Goal: Information Seeking & Learning: Learn about a topic

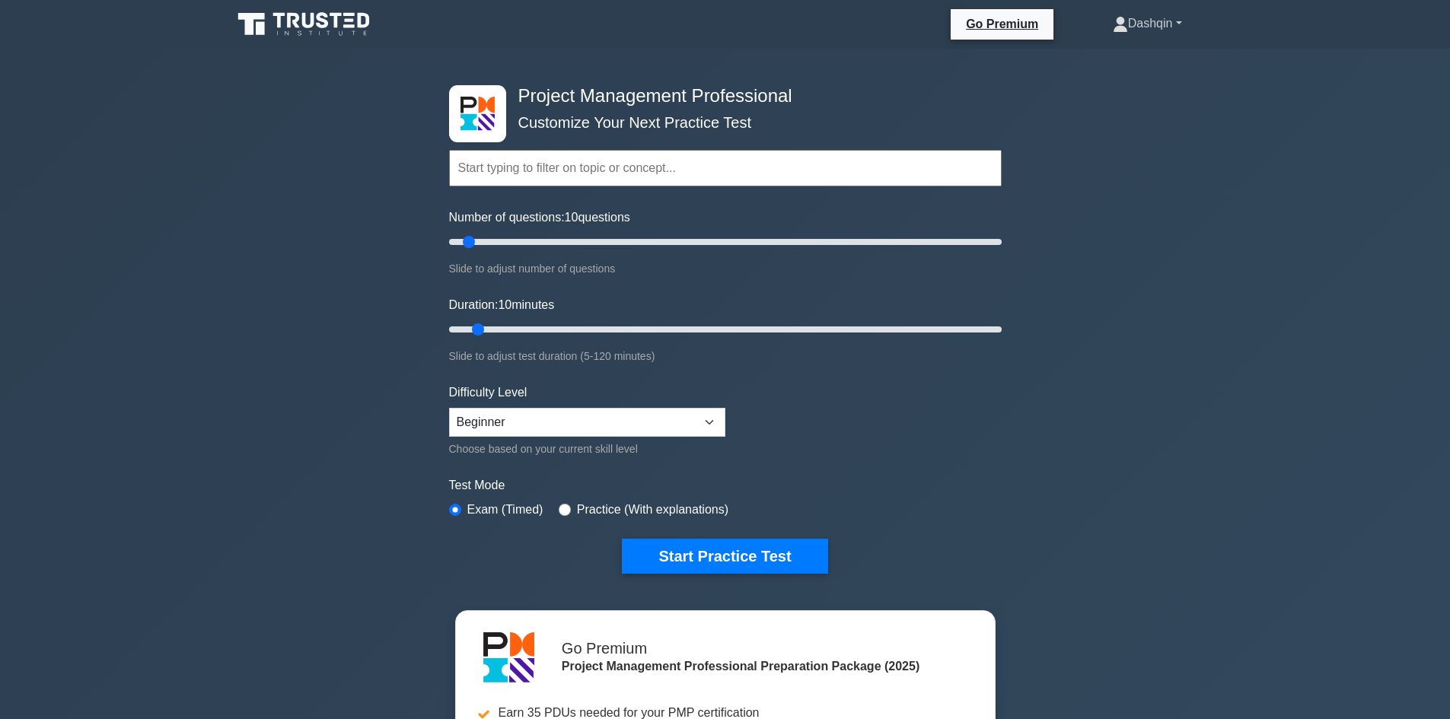
click at [1158, 31] on link "Dashqin" at bounding box center [1147, 23] width 142 height 30
click at [1125, 218] on div "Project Management Professional Customize Your Next Practice Test Topics Scope …" at bounding box center [725, 527] width 1450 height 957
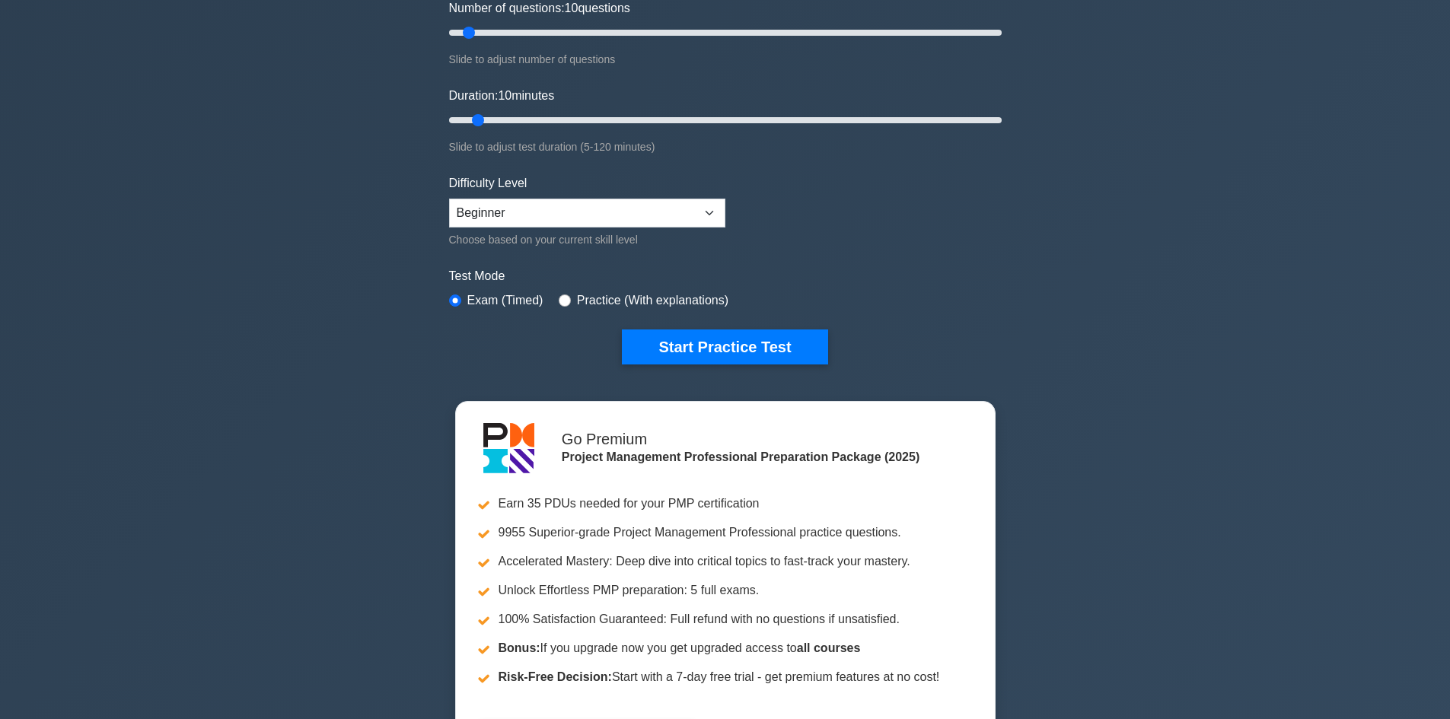
scroll to position [228, 0]
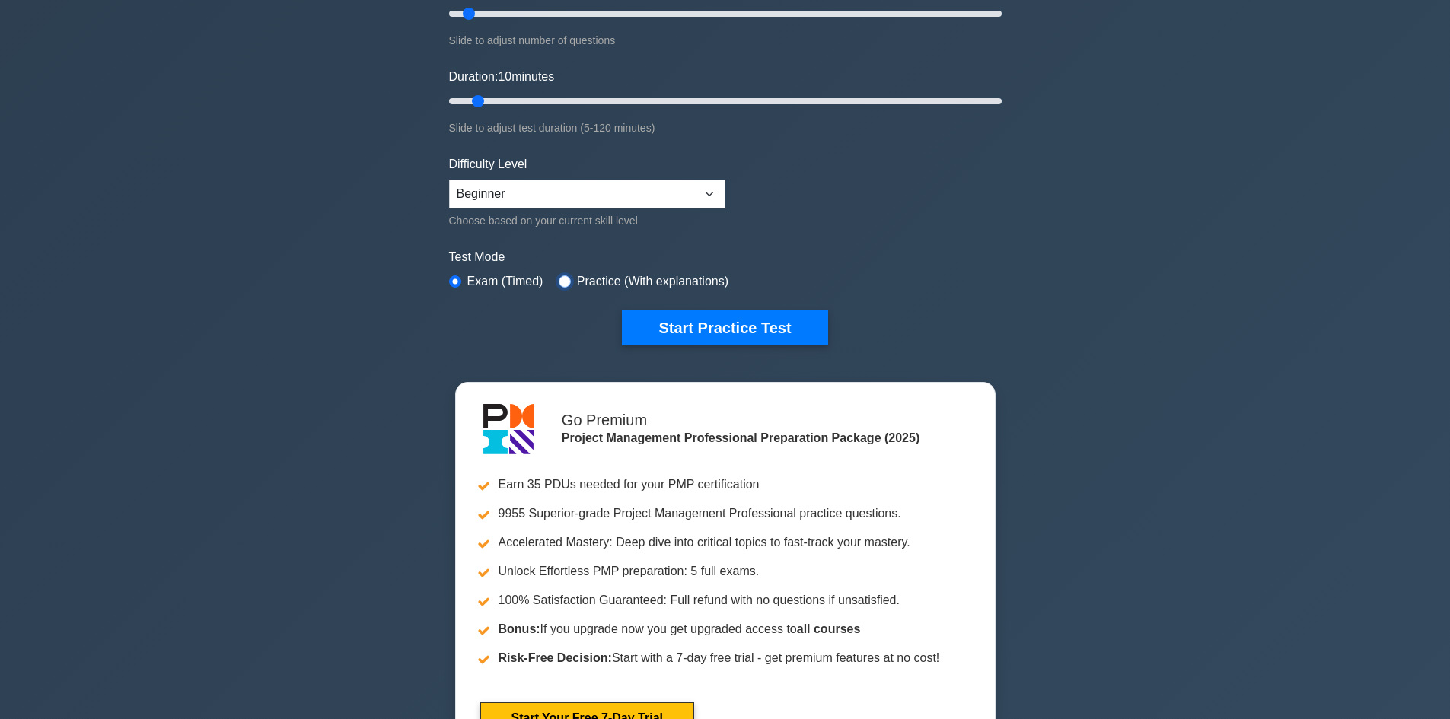
click at [561, 279] on input "radio" at bounding box center [565, 281] width 12 height 12
radio input "true"
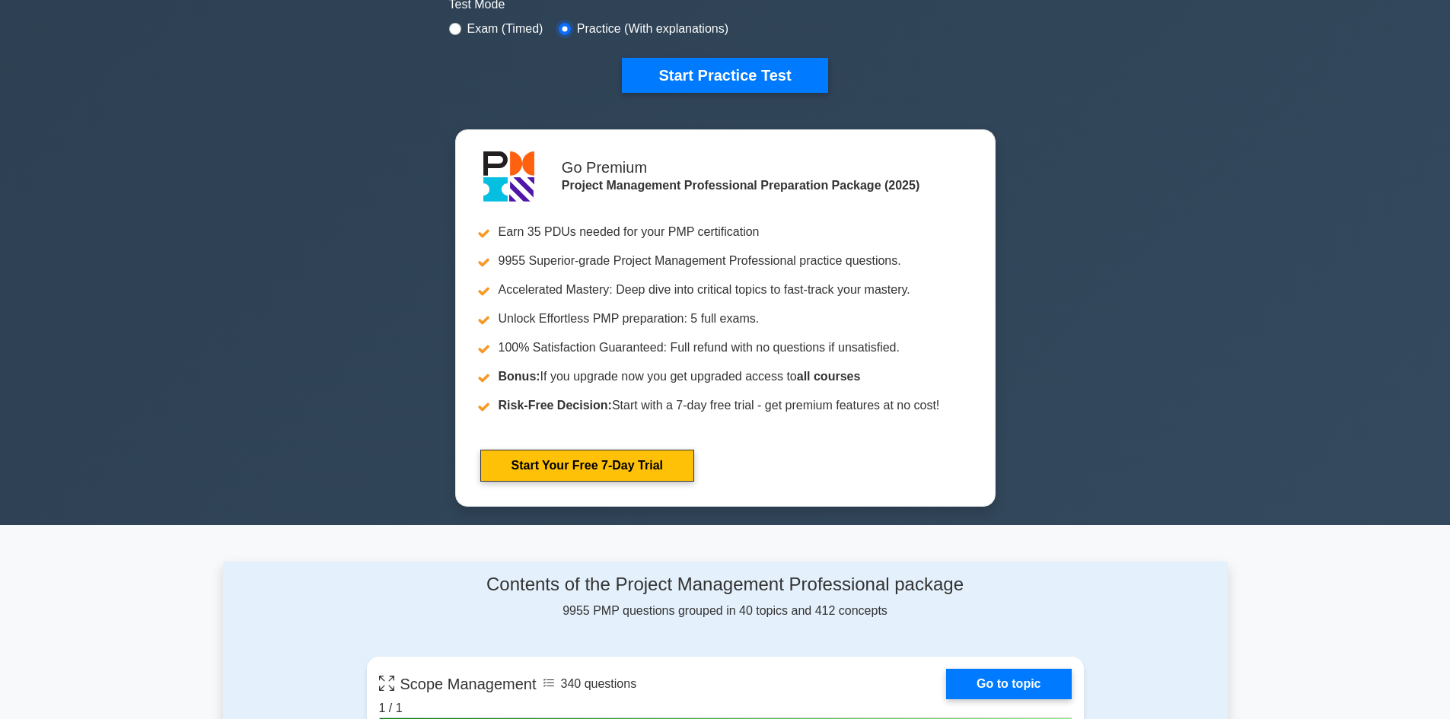
scroll to position [0, 0]
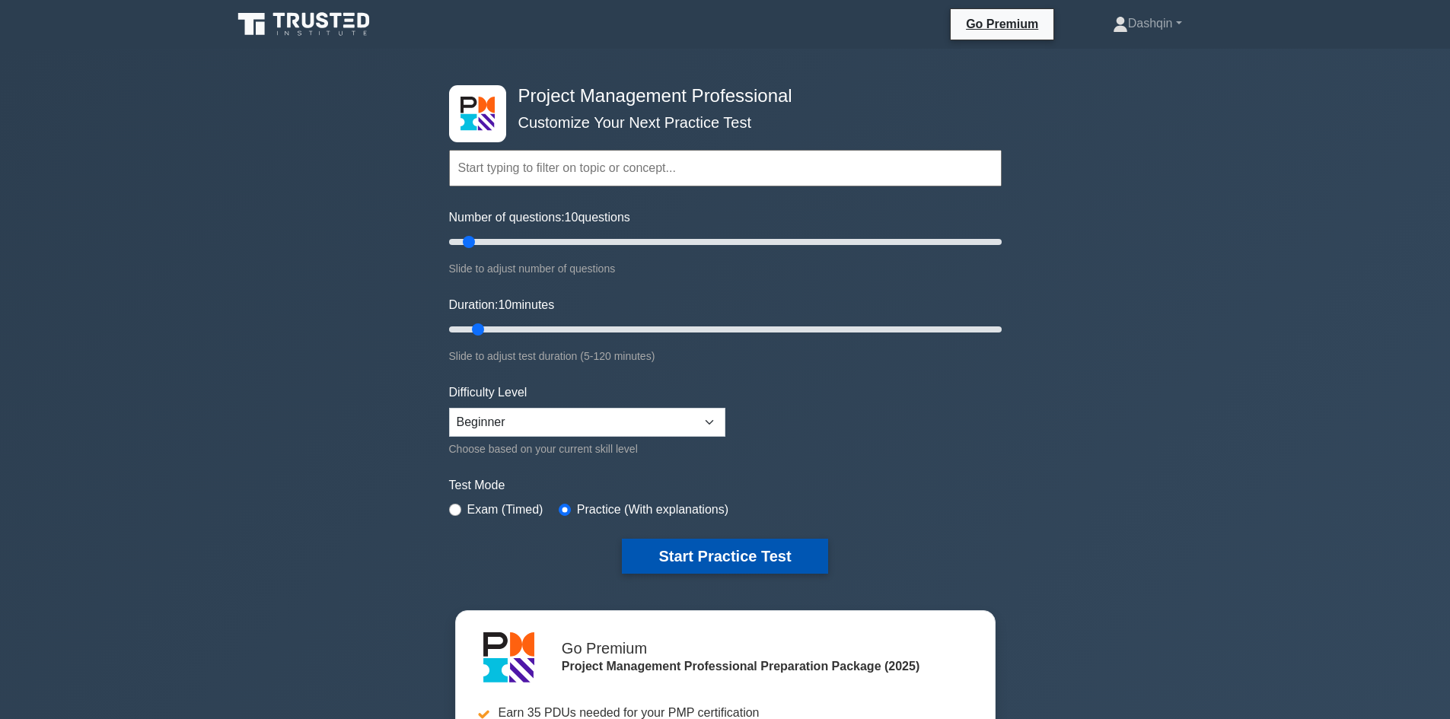
click at [712, 553] on button "Start Practice Test" at bounding box center [724, 556] width 205 height 35
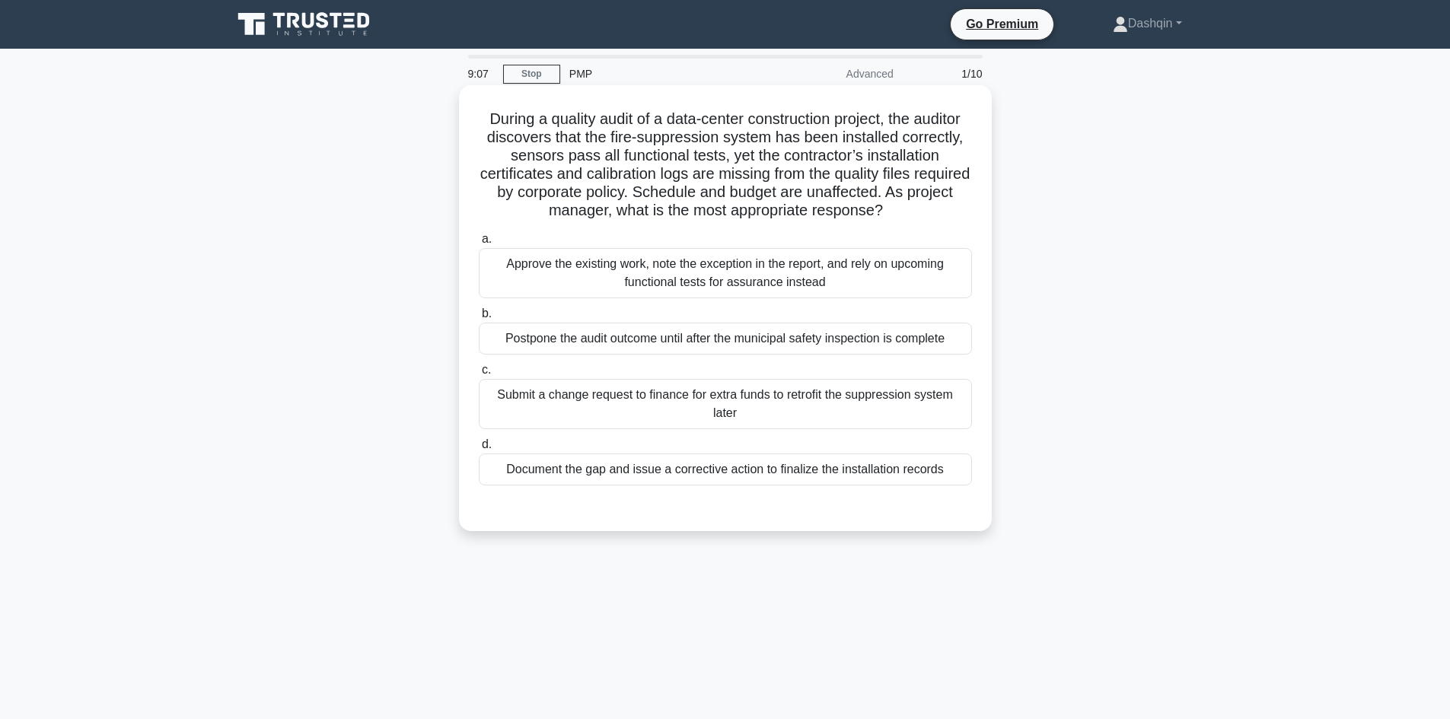
click at [685, 405] on div "Submit a change request to finance for extra funds to retrofit the suppression …" at bounding box center [725, 404] width 493 height 50
click at [479, 375] on input "c. Submit a change request to finance for extra funds to retrofit the suppressi…" at bounding box center [479, 370] width 0 height 10
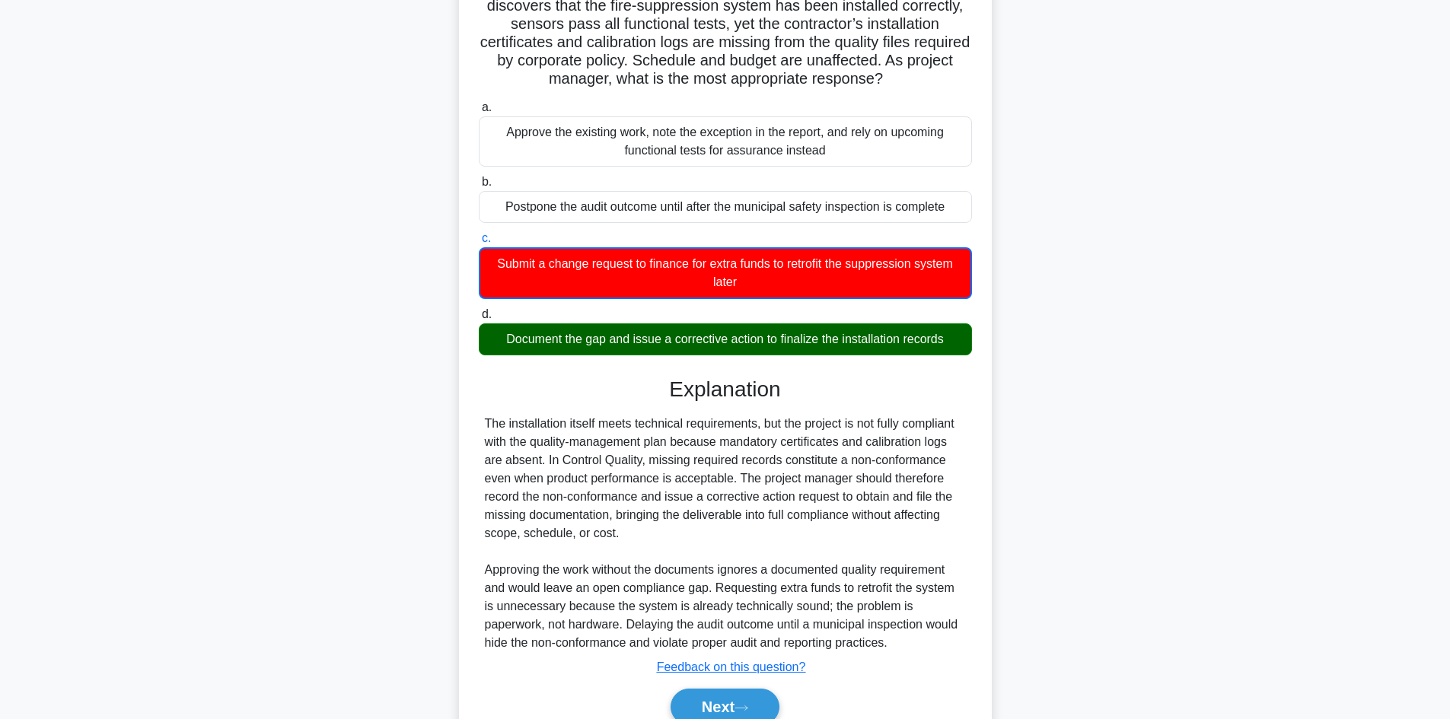
scroll to position [203, 0]
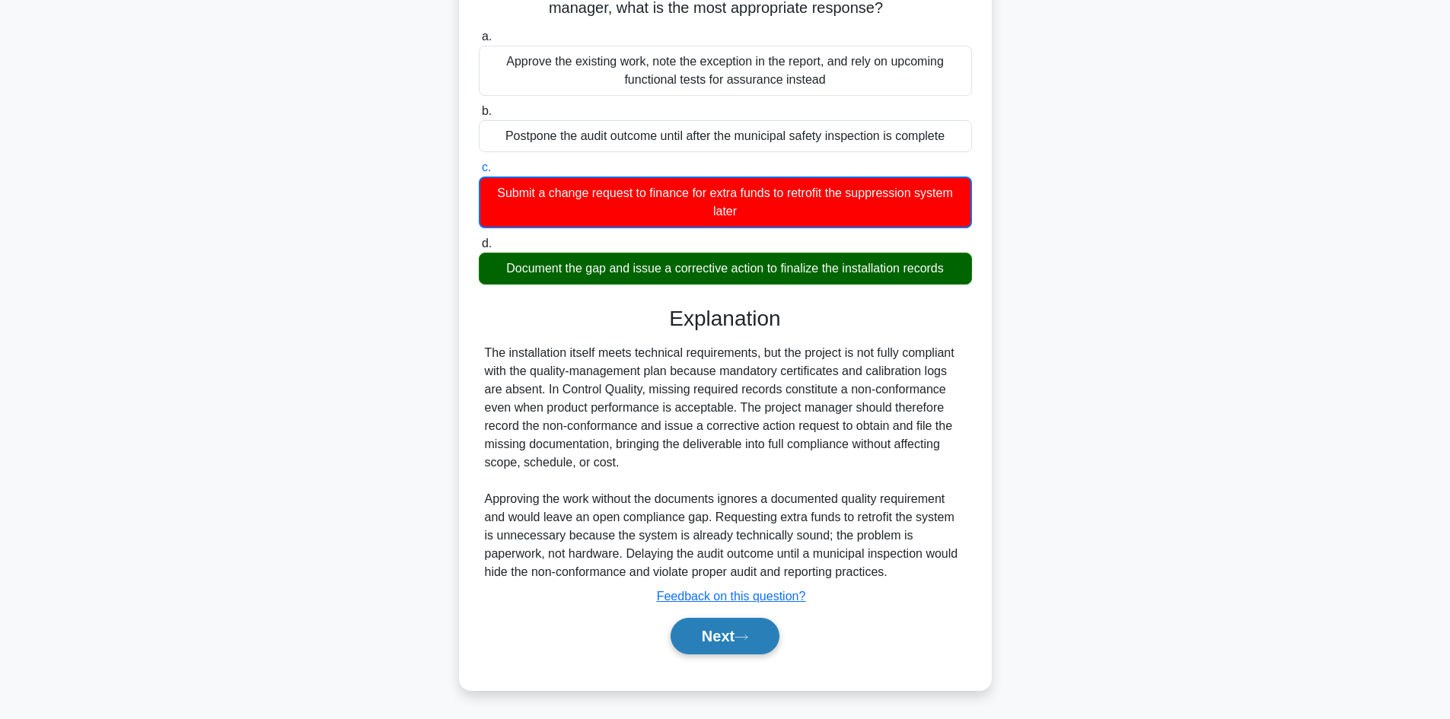
click at [724, 633] on button "Next" at bounding box center [724, 636] width 109 height 37
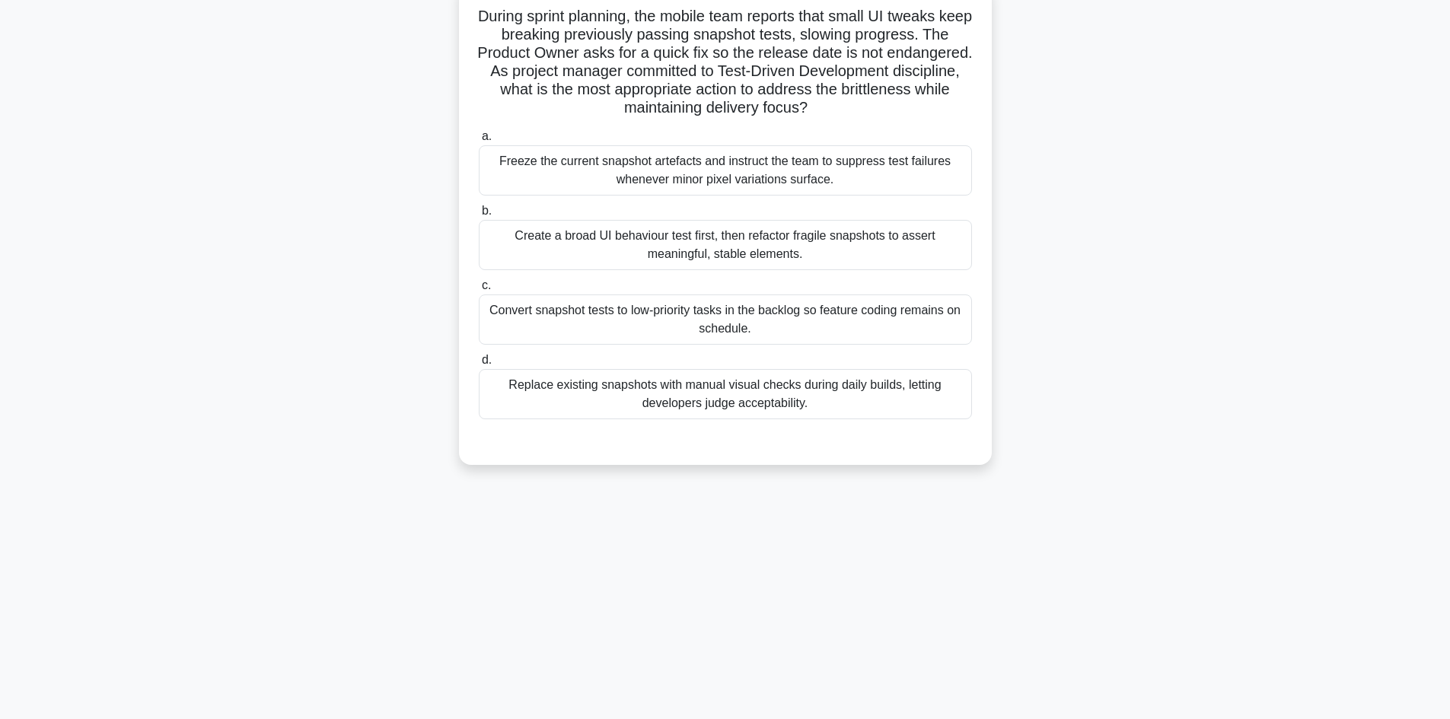
scroll to position [27, 0]
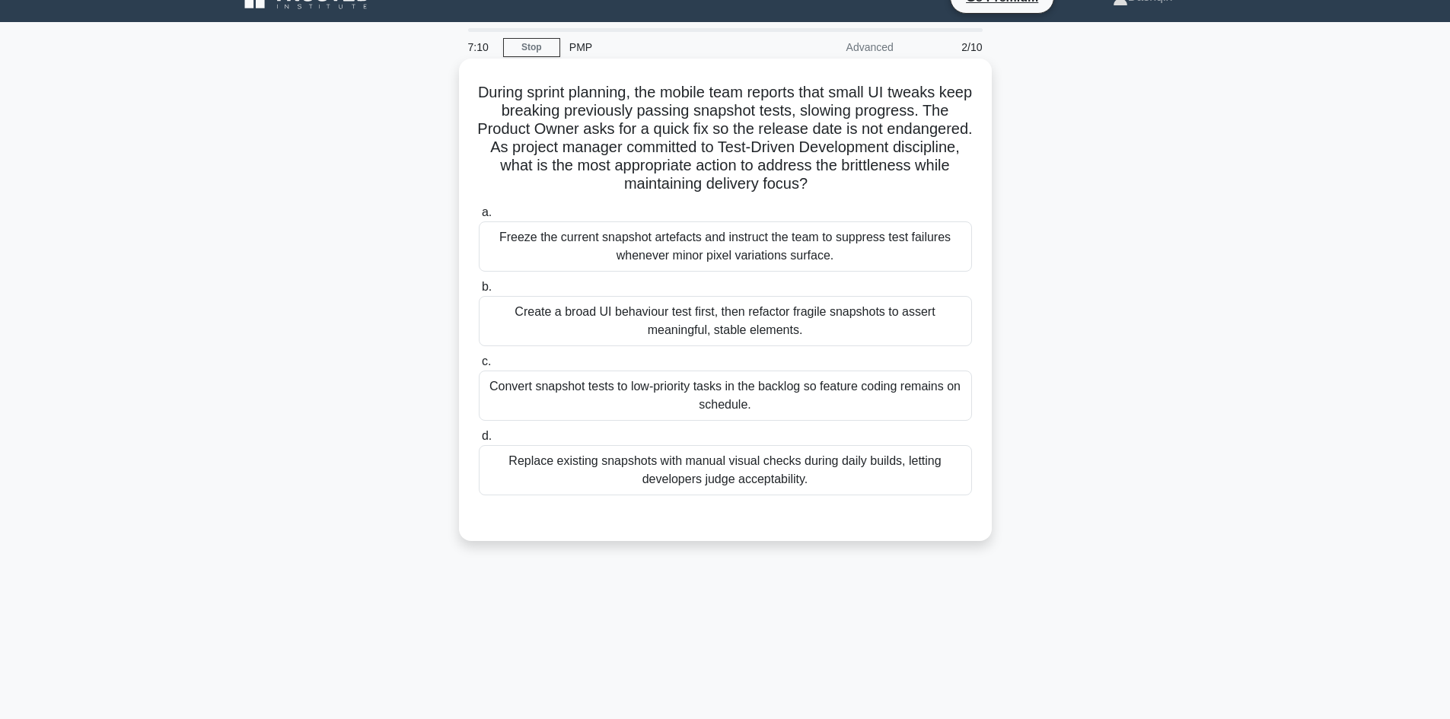
click at [765, 314] on div "Create a broad UI behaviour test first, then refactor fragile snapshots to asse…" at bounding box center [725, 321] width 493 height 50
click at [479, 292] on input "b. Create a broad UI behaviour test first, then refactor fragile snapshots to a…" at bounding box center [479, 287] width 0 height 10
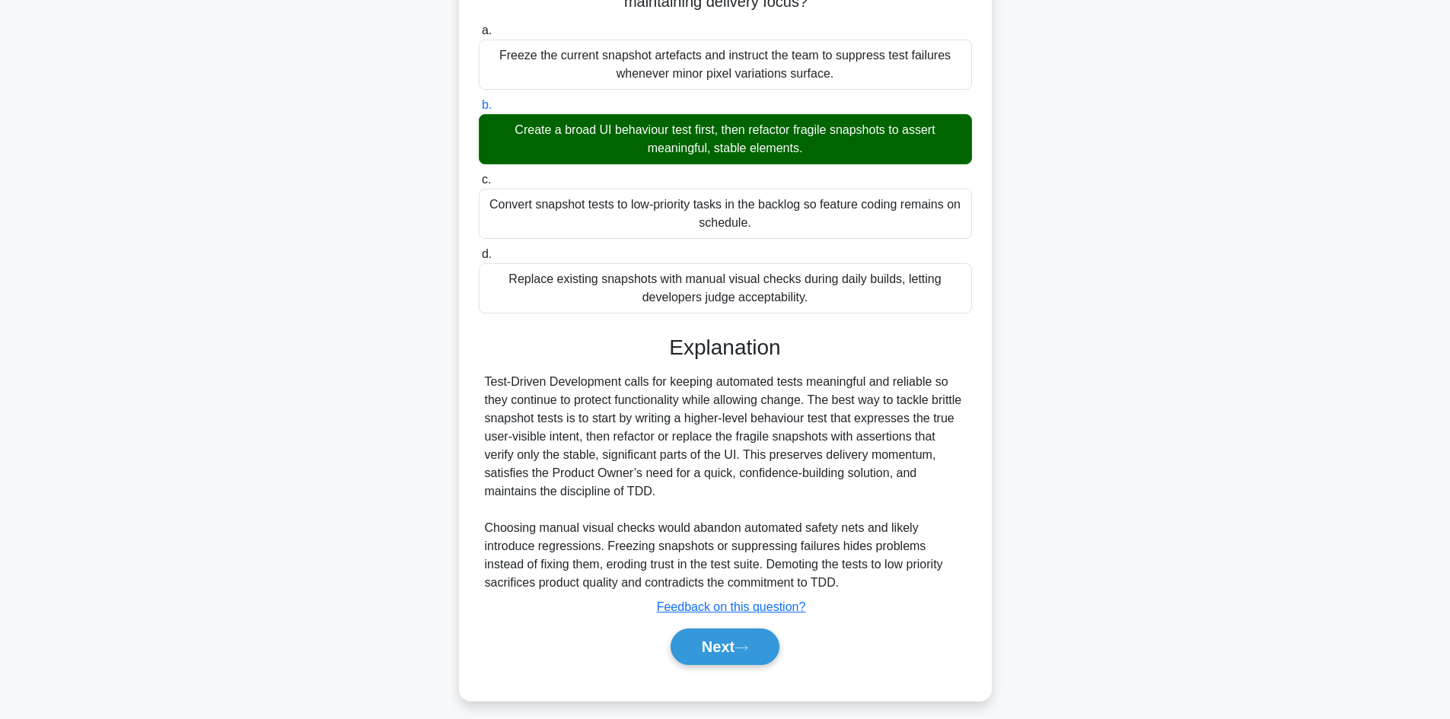
scroll to position [220, 0]
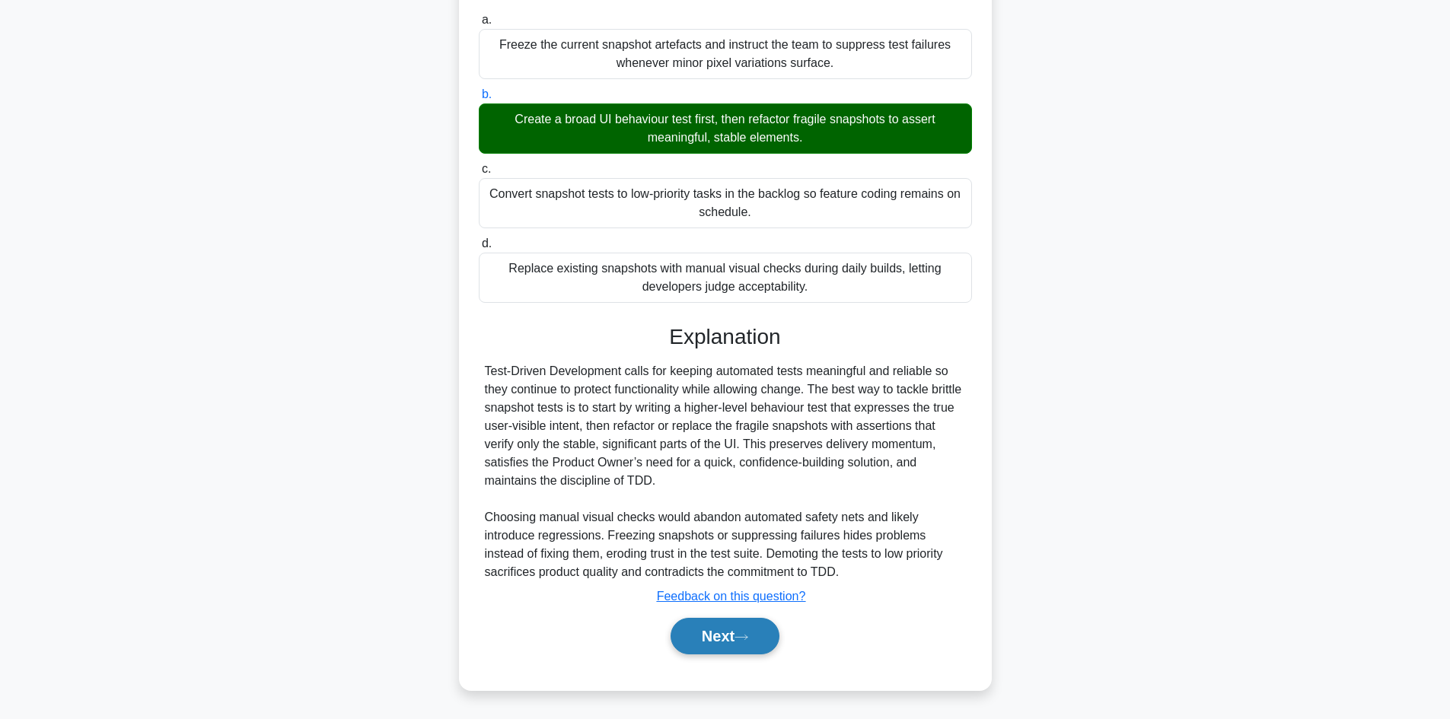
click at [719, 631] on button "Next" at bounding box center [724, 636] width 109 height 37
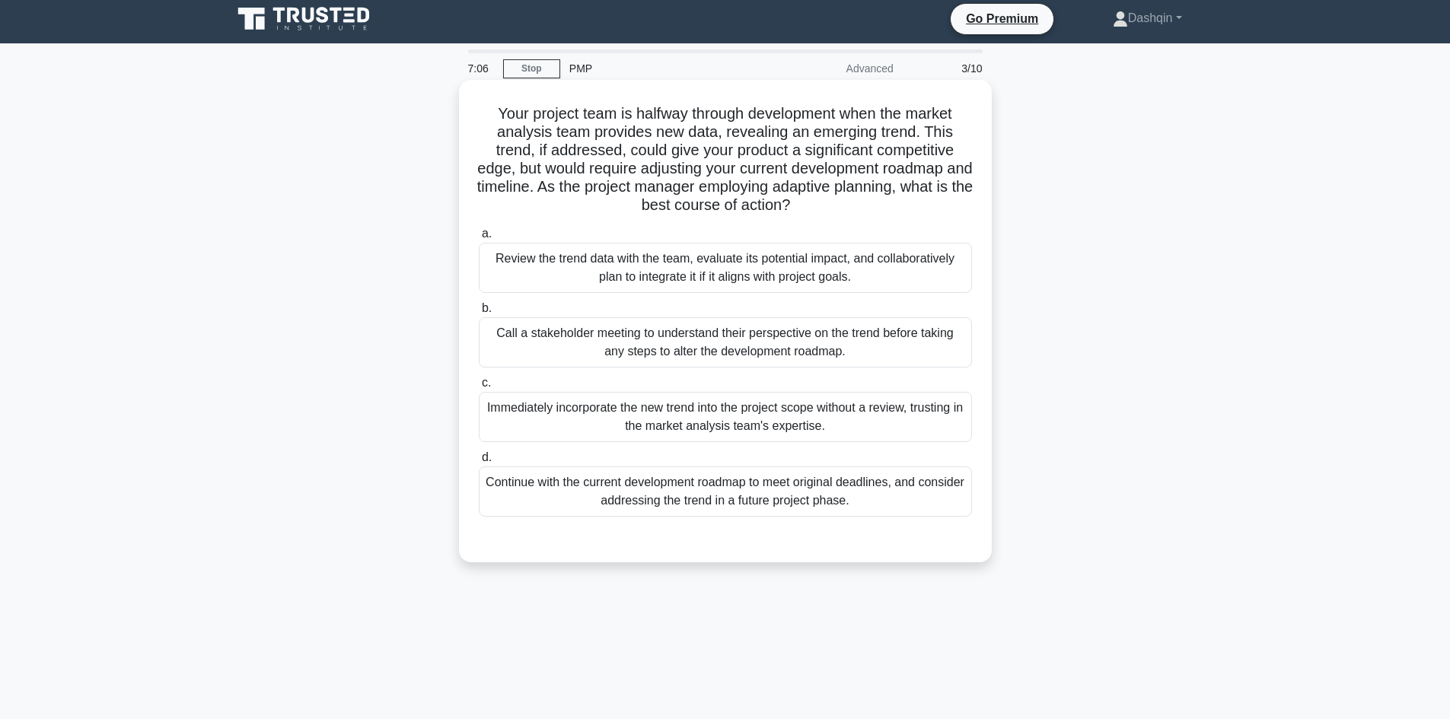
scroll to position [0, 0]
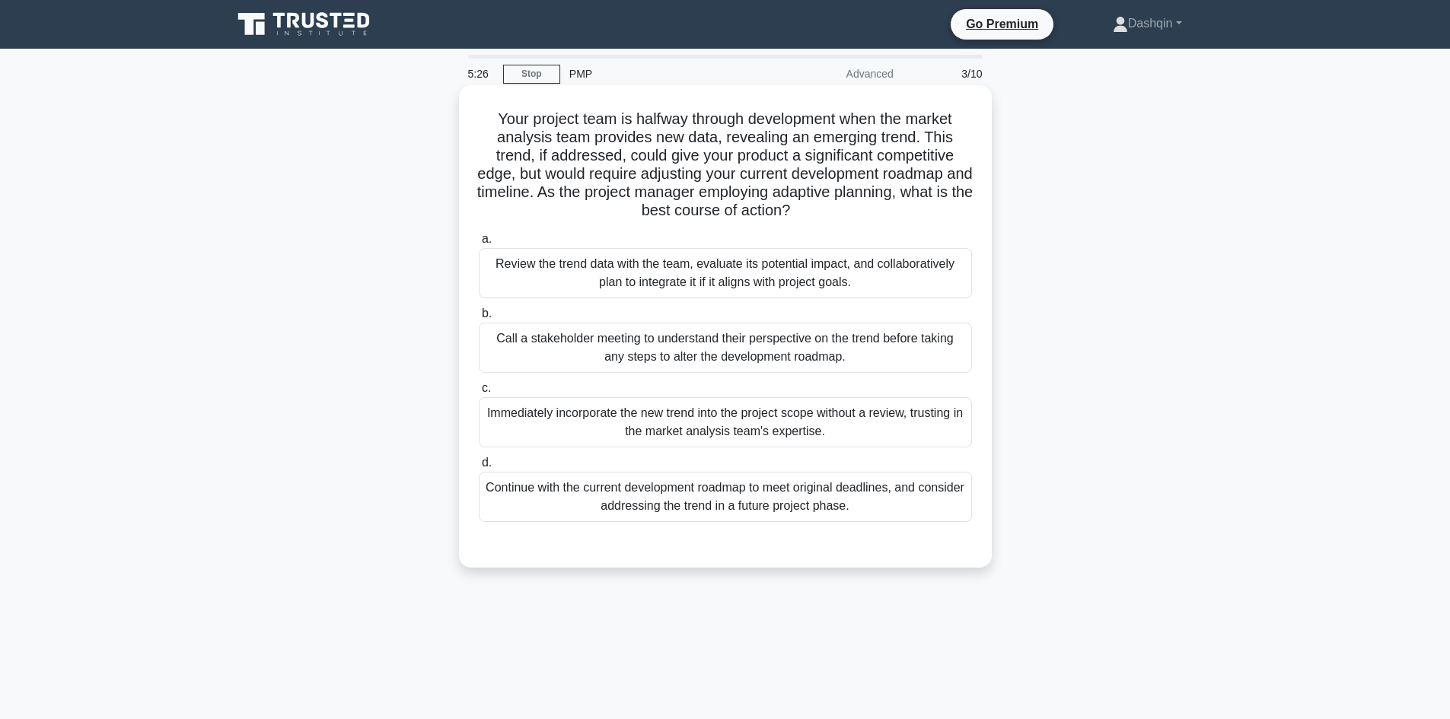
click at [664, 267] on div "Review the trend data with the team, evaluate its potential impact, and collabo…" at bounding box center [725, 273] width 493 height 50
click at [479, 244] on input "a. Review the trend data with the team, evaluate its potential impact, and coll…" at bounding box center [479, 239] width 0 height 10
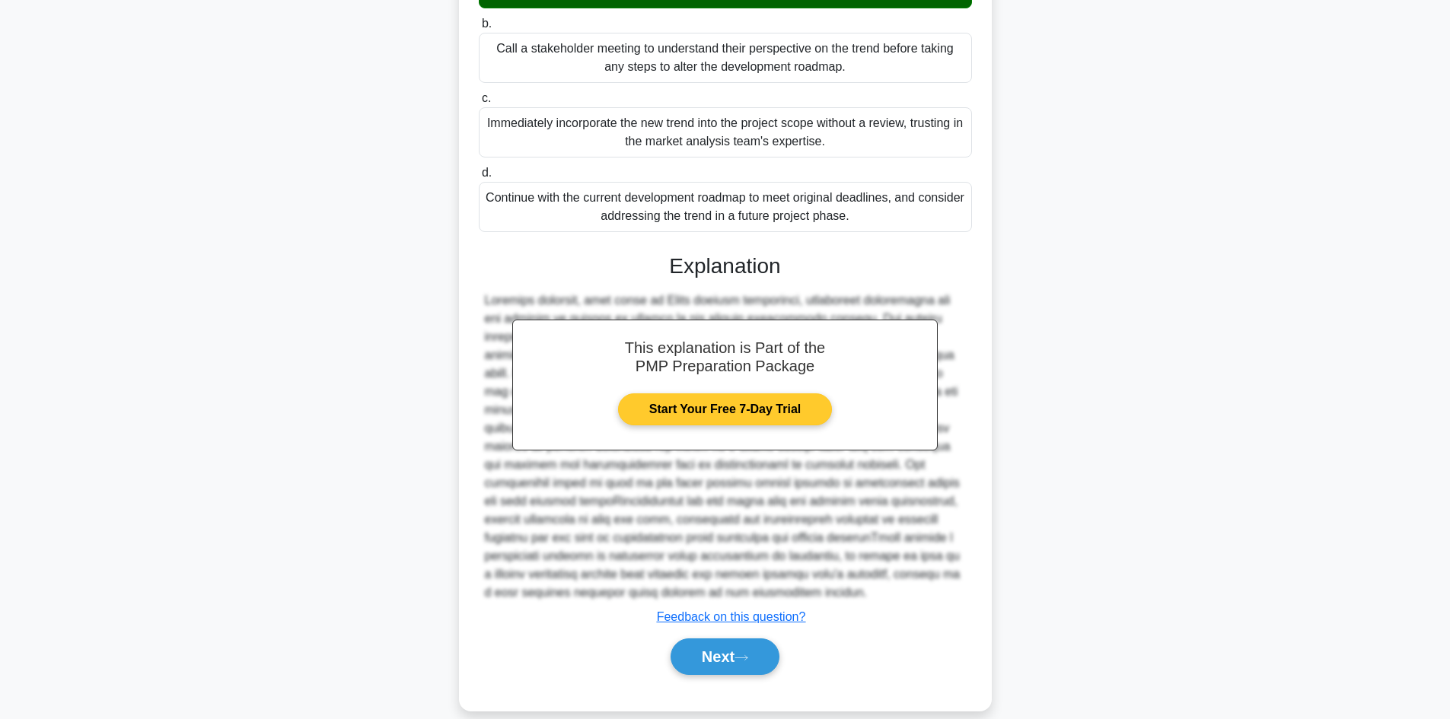
scroll to position [311, 0]
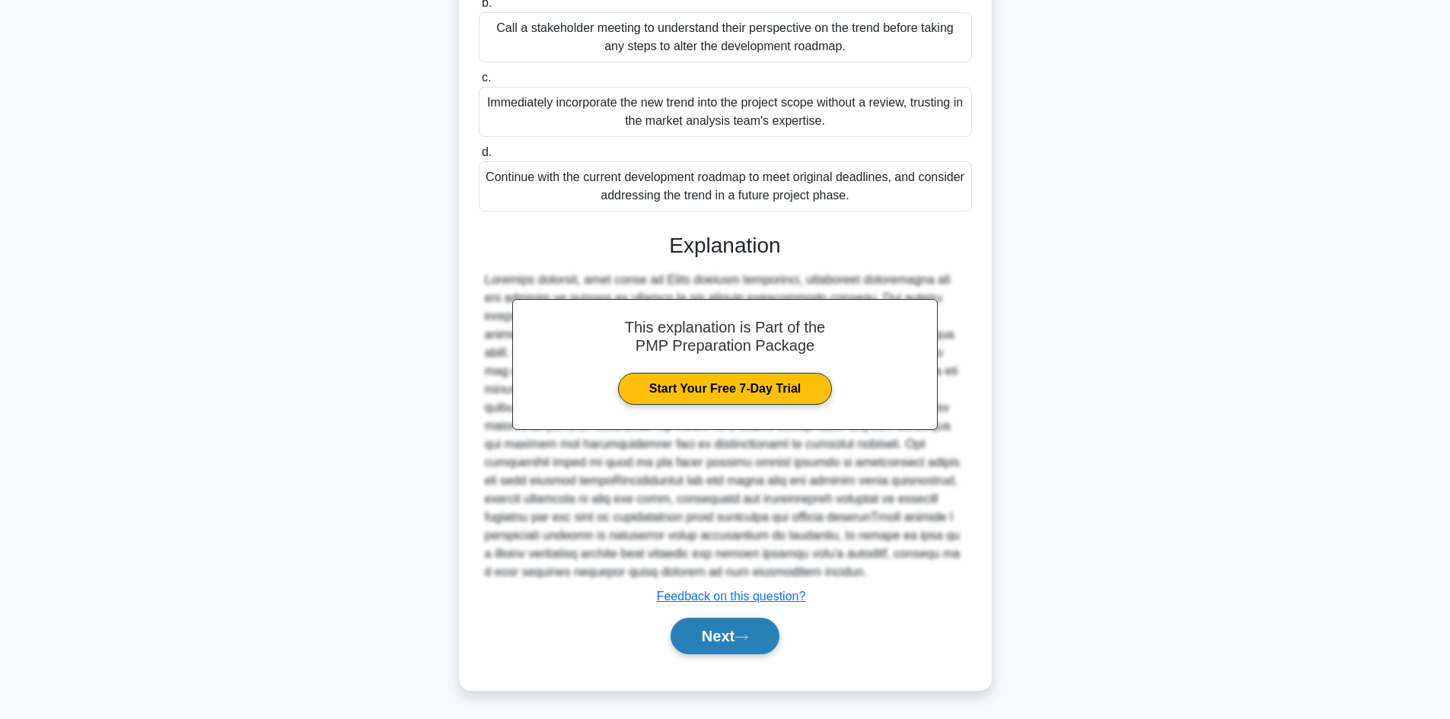
click at [745, 626] on button "Next" at bounding box center [724, 636] width 109 height 37
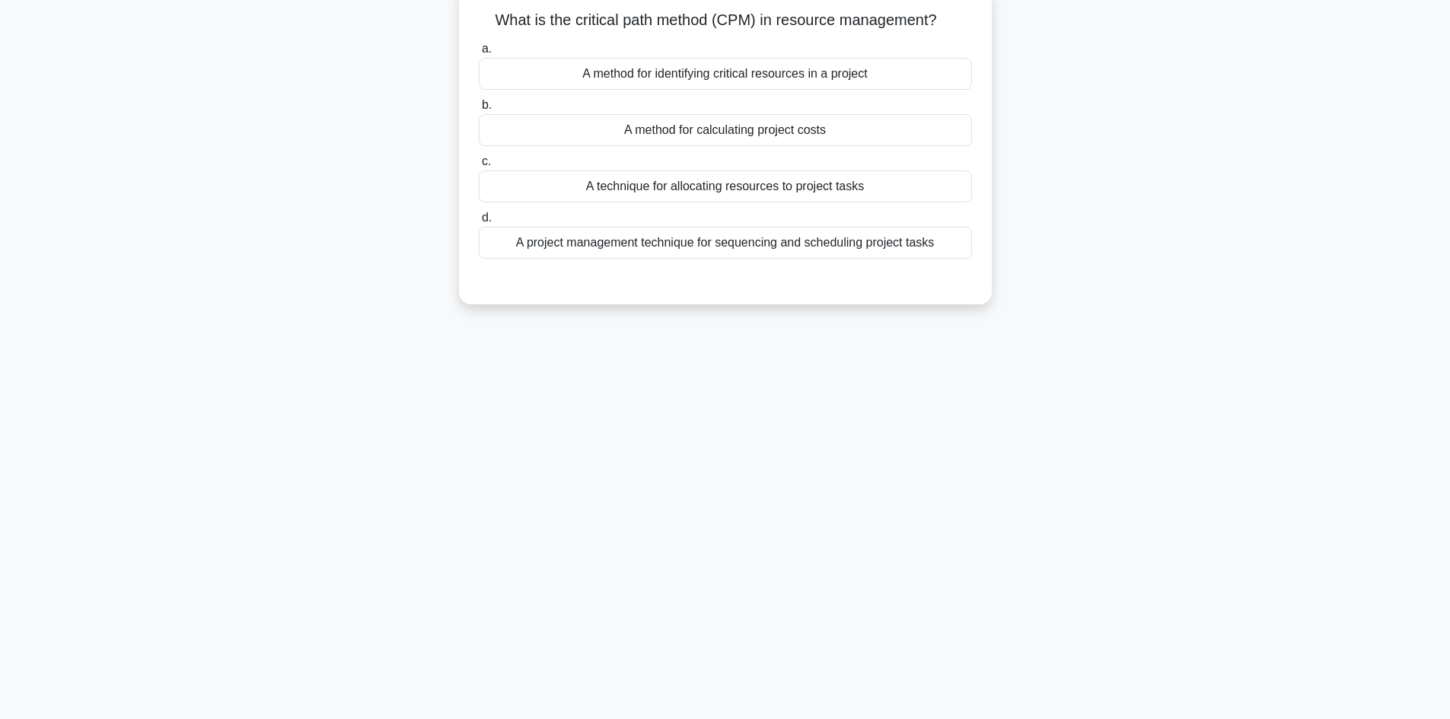
scroll to position [0, 0]
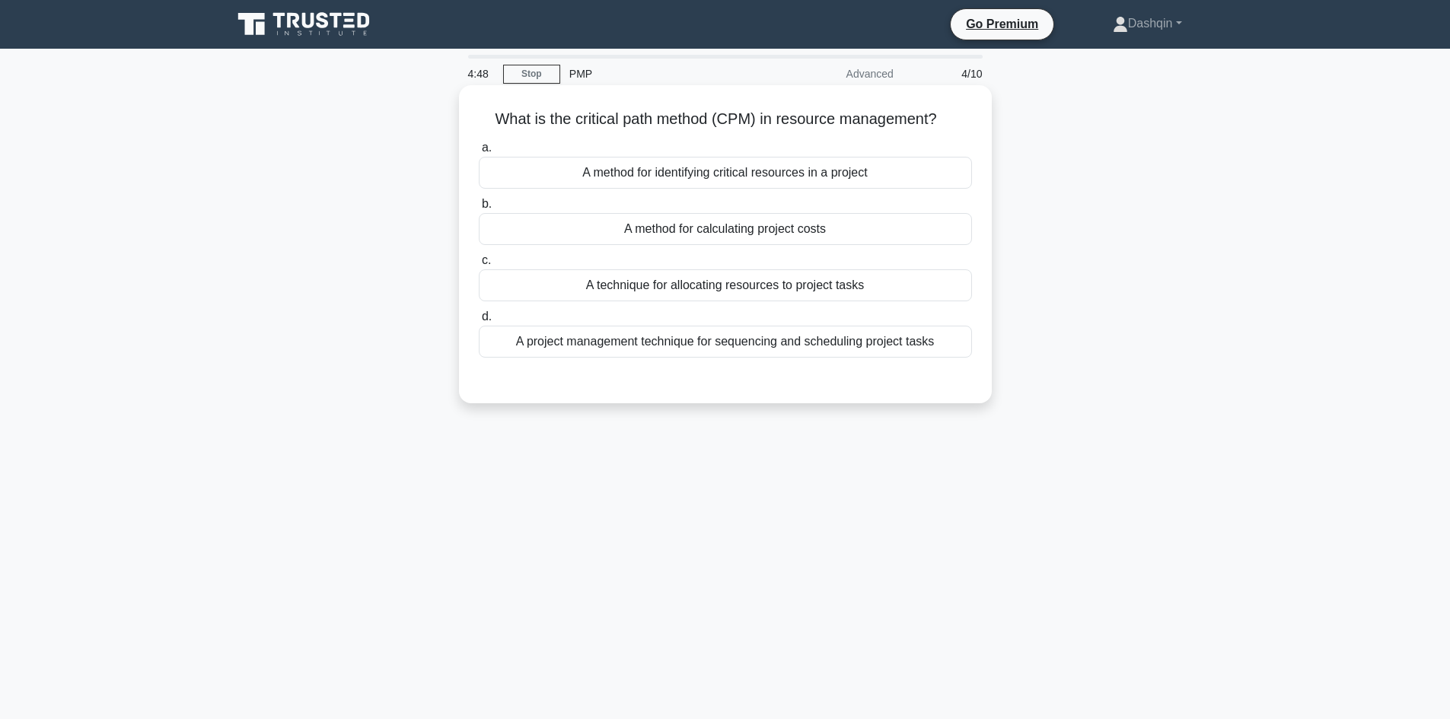
click at [699, 346] on div "A project management technique for sequencing and scheduling project tasks" at bounding box center [725, 342] width 493 height 32
click at [479, 322] on input "d. A project management technique for sequencing and scheduling project tasks" at bounding box center [479, 317] width 0 height 10
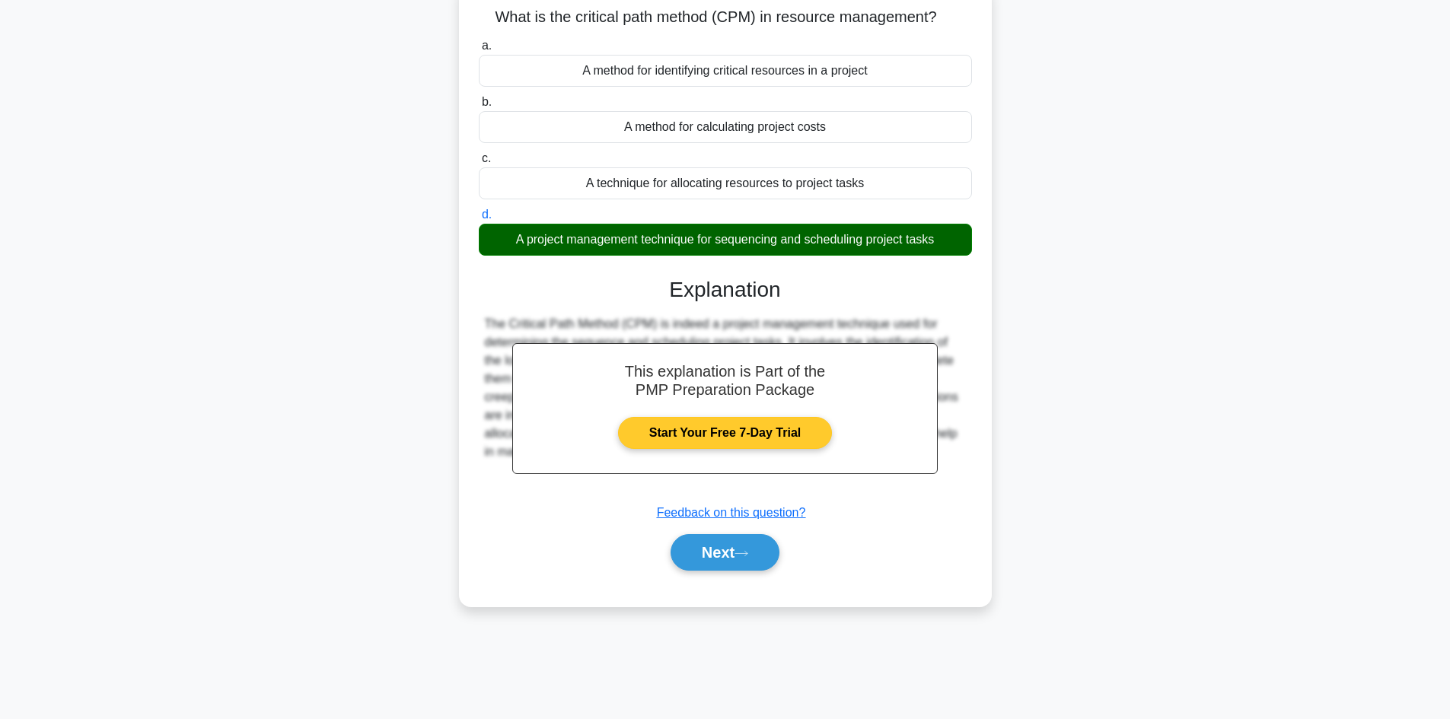
scroll to position [103, 0]
click at [722, 550] on button "Next" at bounding box center [724, 551] width 109 height 37
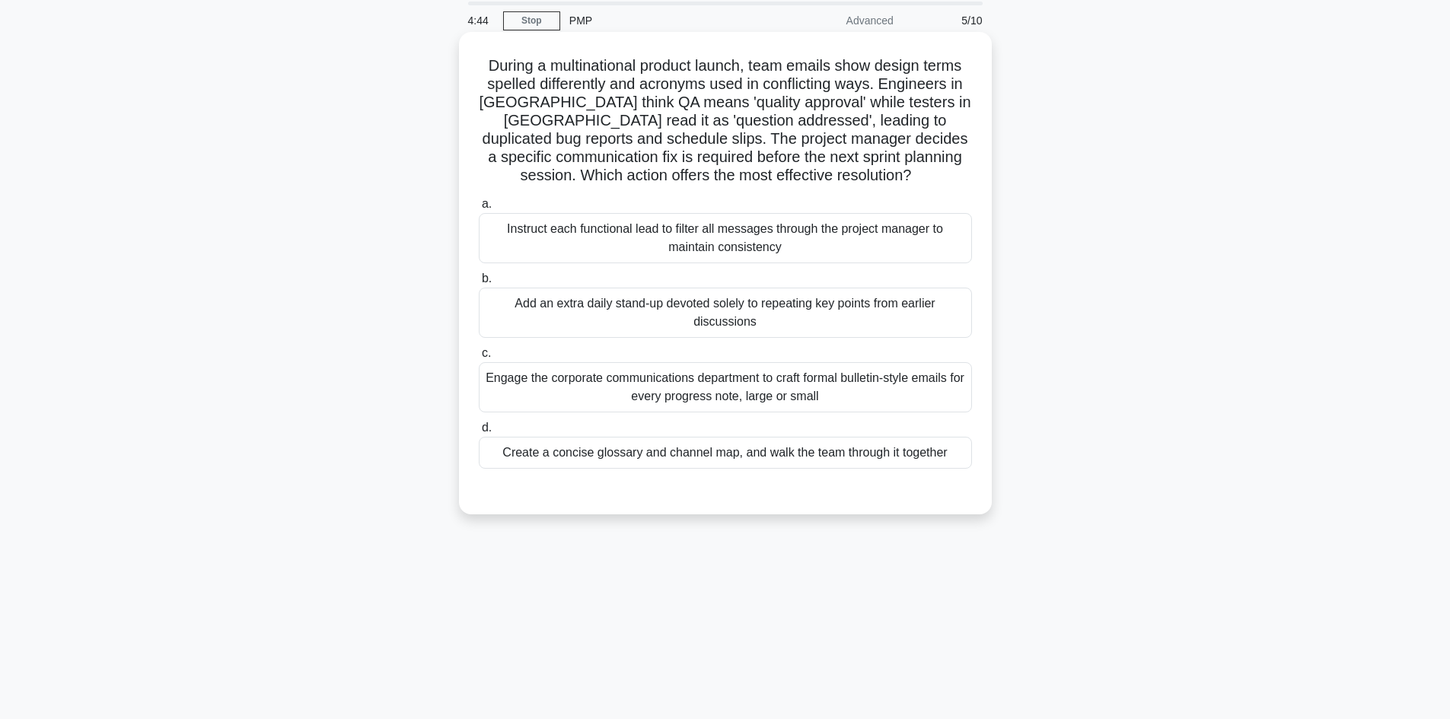
scroll to position [27, 0]
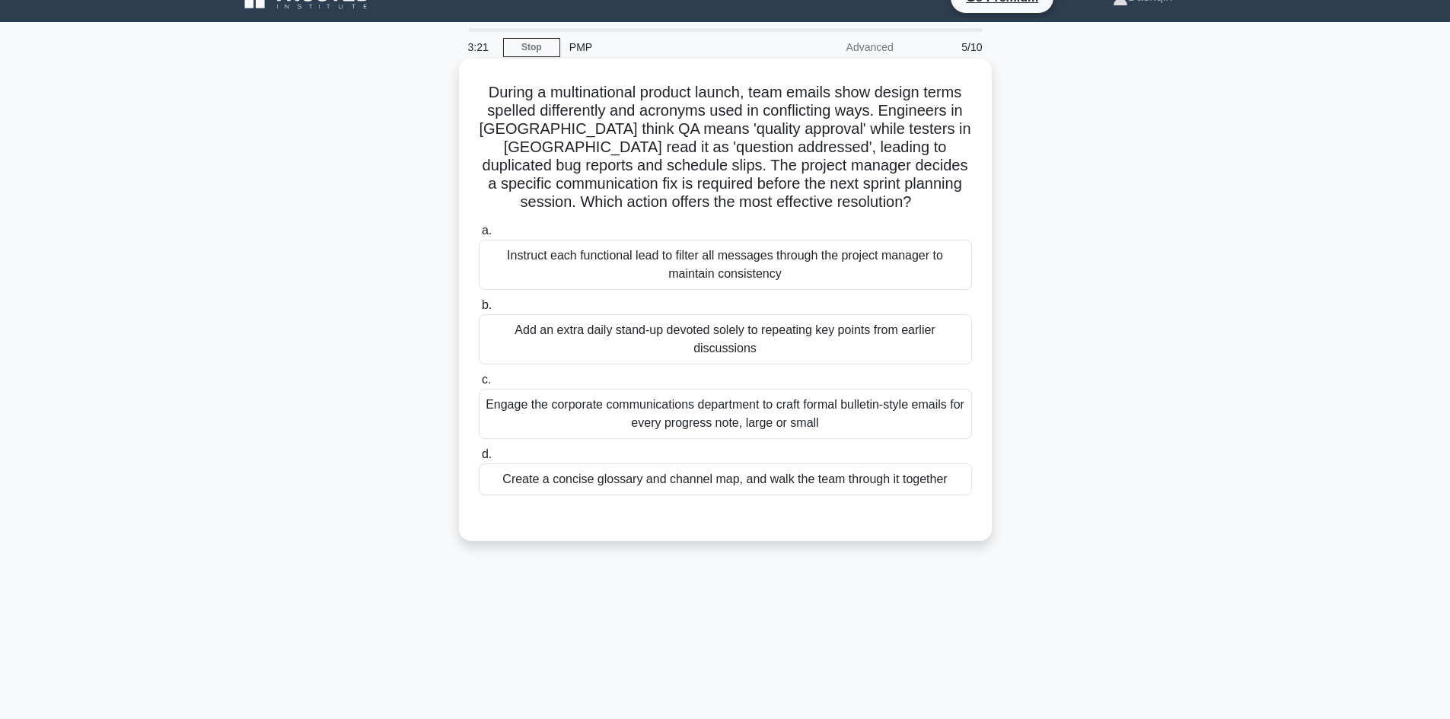
click at [777, 483] on div "Create a concise glossary and channel map, and walk the team through it together" at bounding box center [725, 479] width 493 height 32
click at [479, 460] on input "d. Create a concise glossary and channel map, and walk the team through it toge…" at bounding box center [479, 455] width 0 height 10
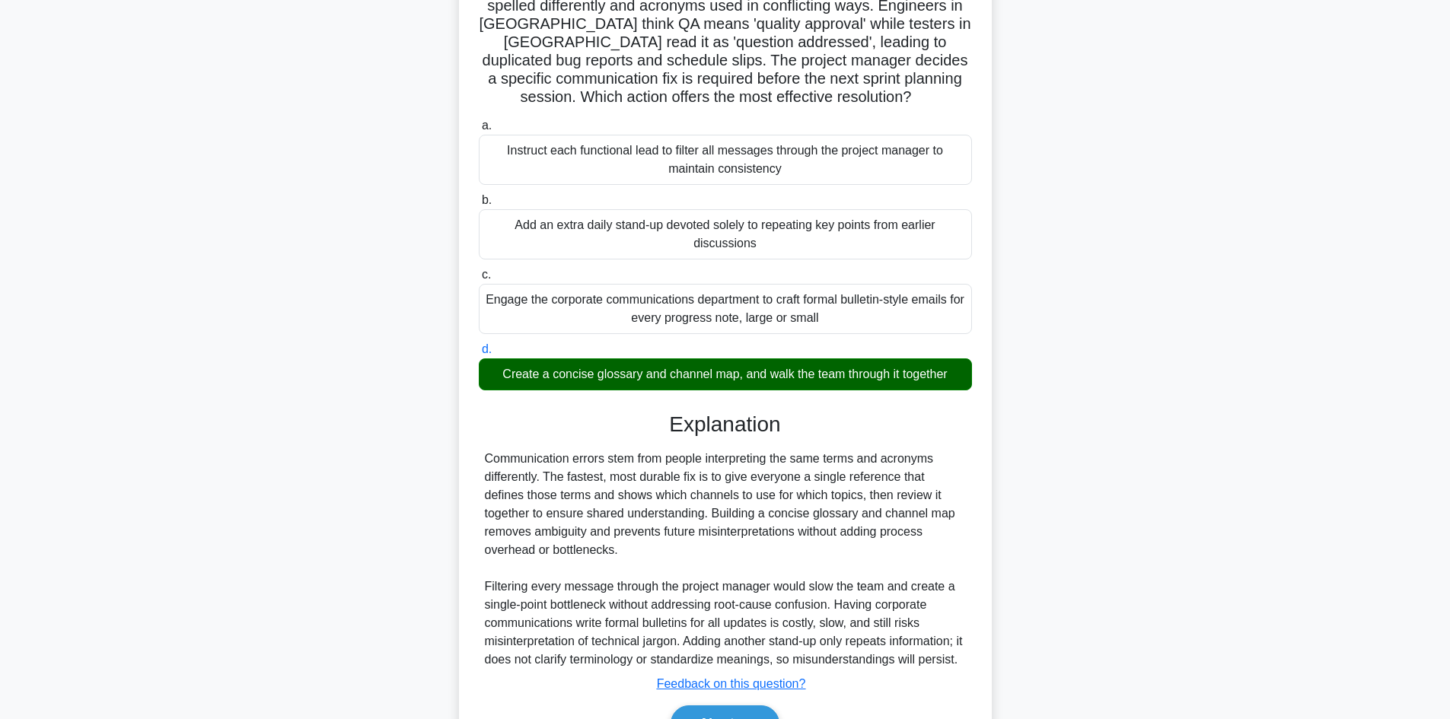
scroll to position [238, 0]
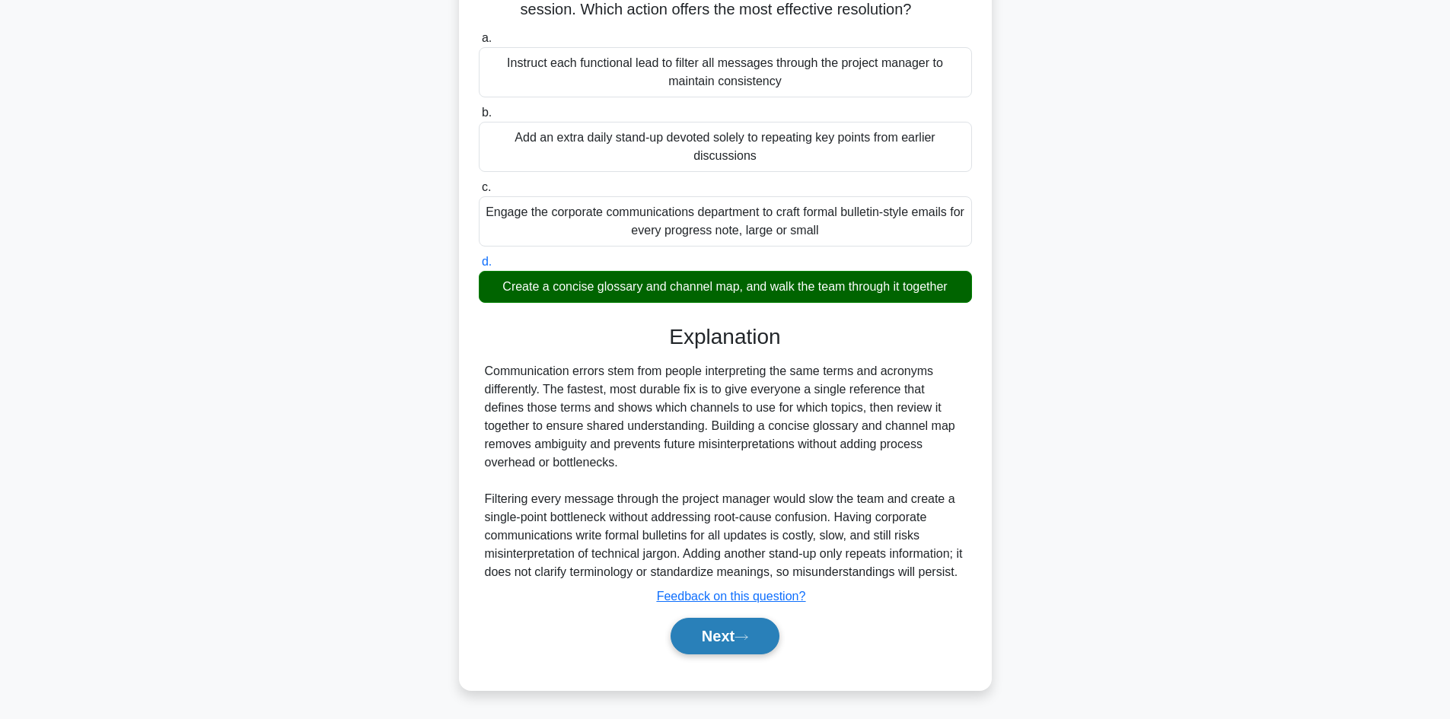
click at [704, 632] on button "Next" at bounding box center [724, 636] width 109 height 37
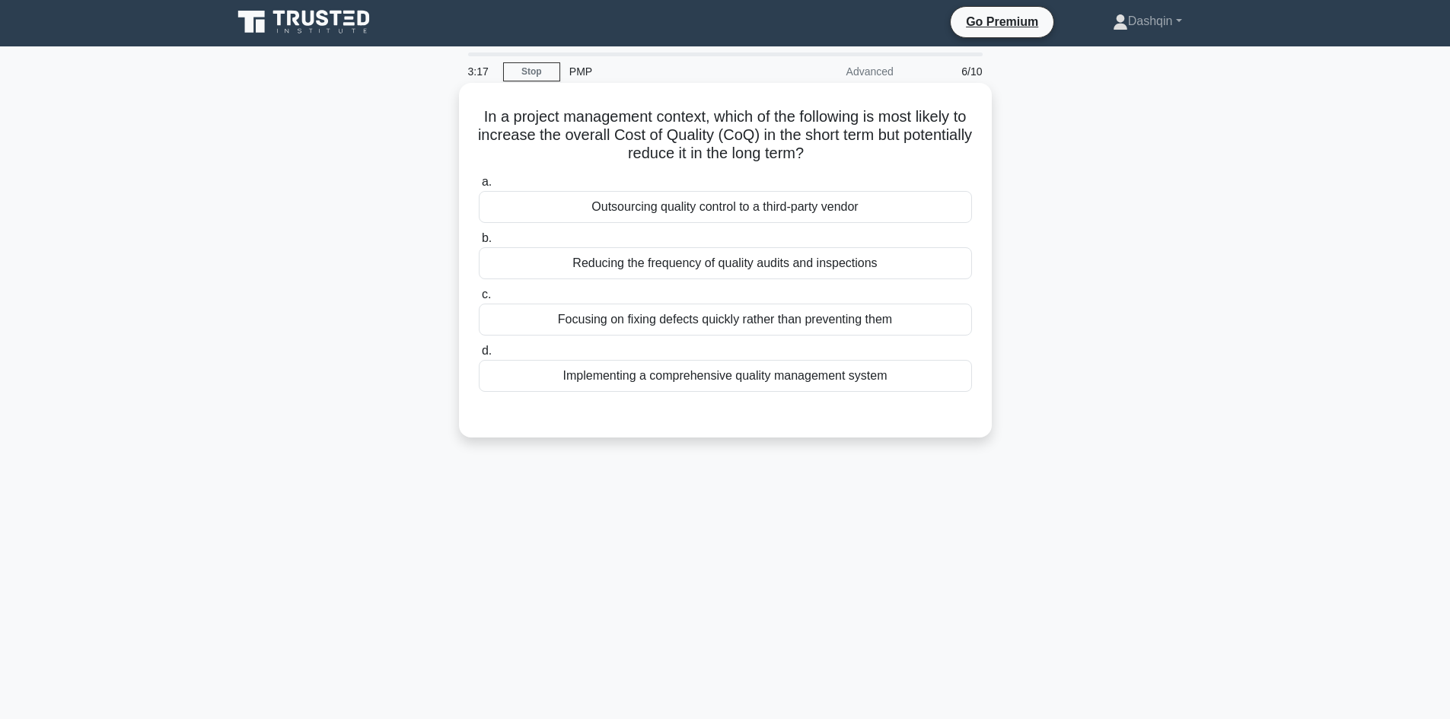
scroll to position [0, 0]
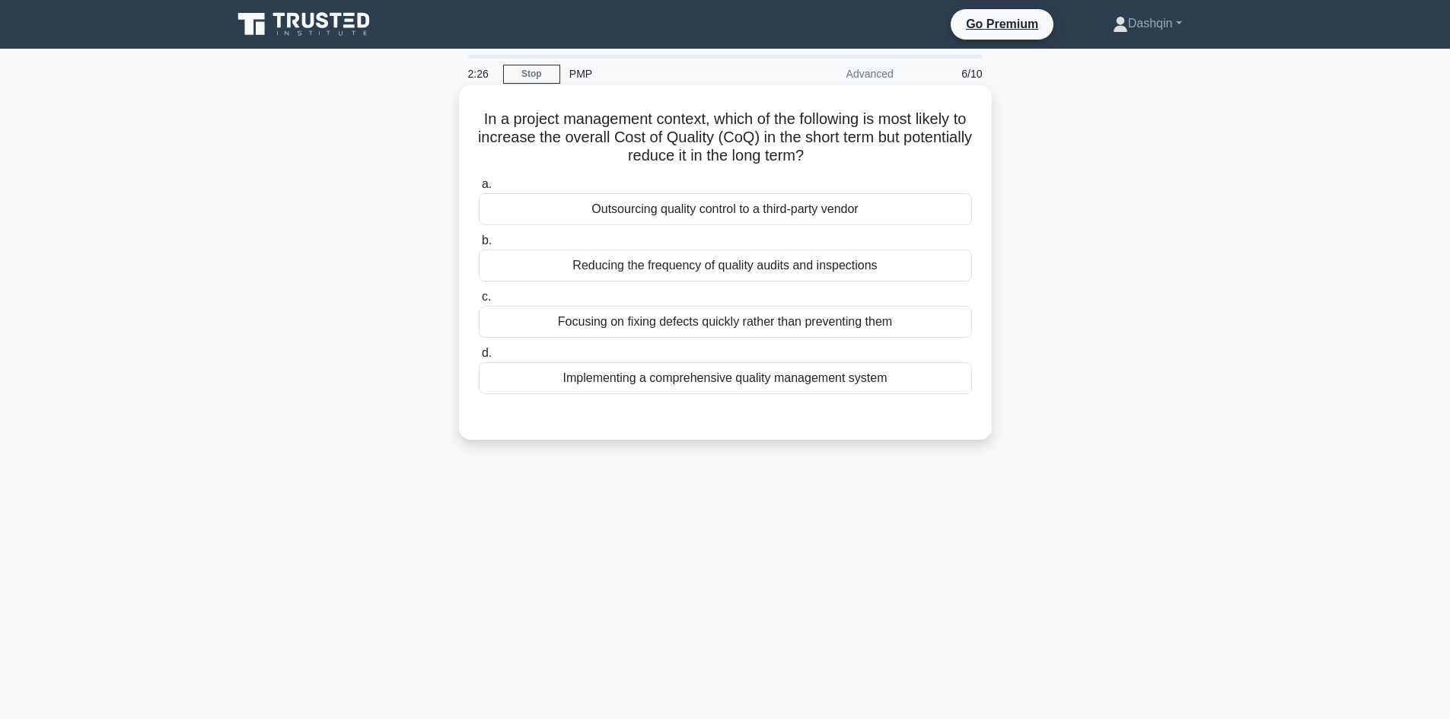
click at [811, 382] on div "Implementing a comprehensive quality management system" at bounding box center [725, 378] width 493 height 32
click at [479, 358] on input "d. Implementing a comprehensive quality management system" at bounding box center [479, 354] width 0 height 10
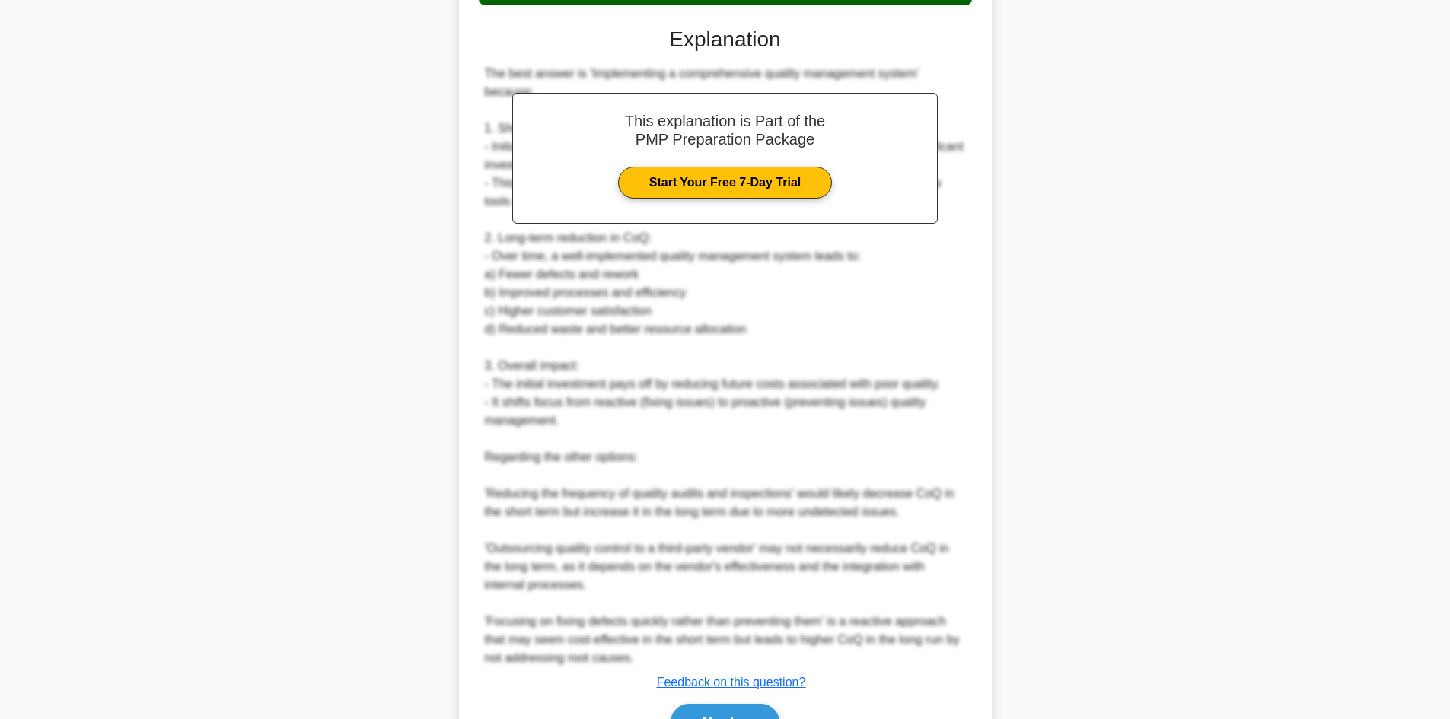
scroll to position [457, 0]
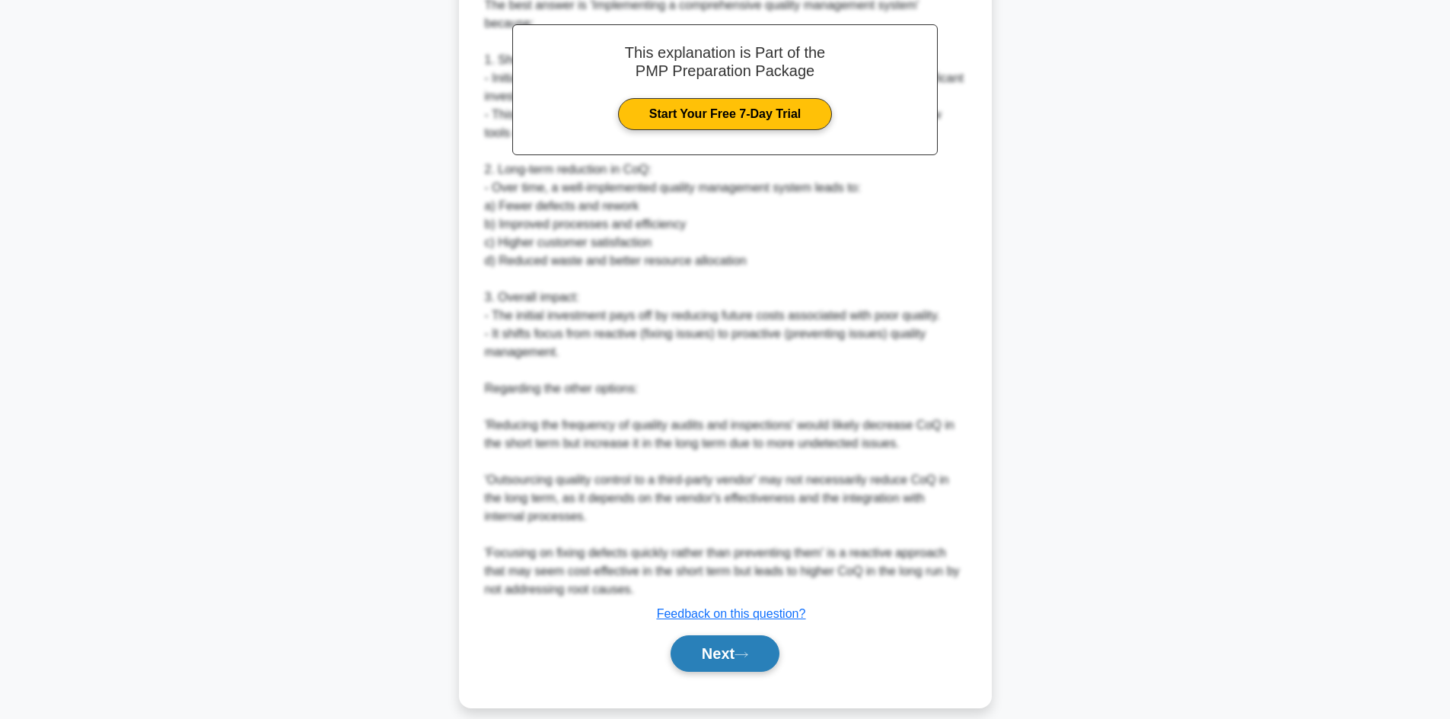
click at [714, 635] on button "Next" at bounding box center [724, 653] width 109 height 37
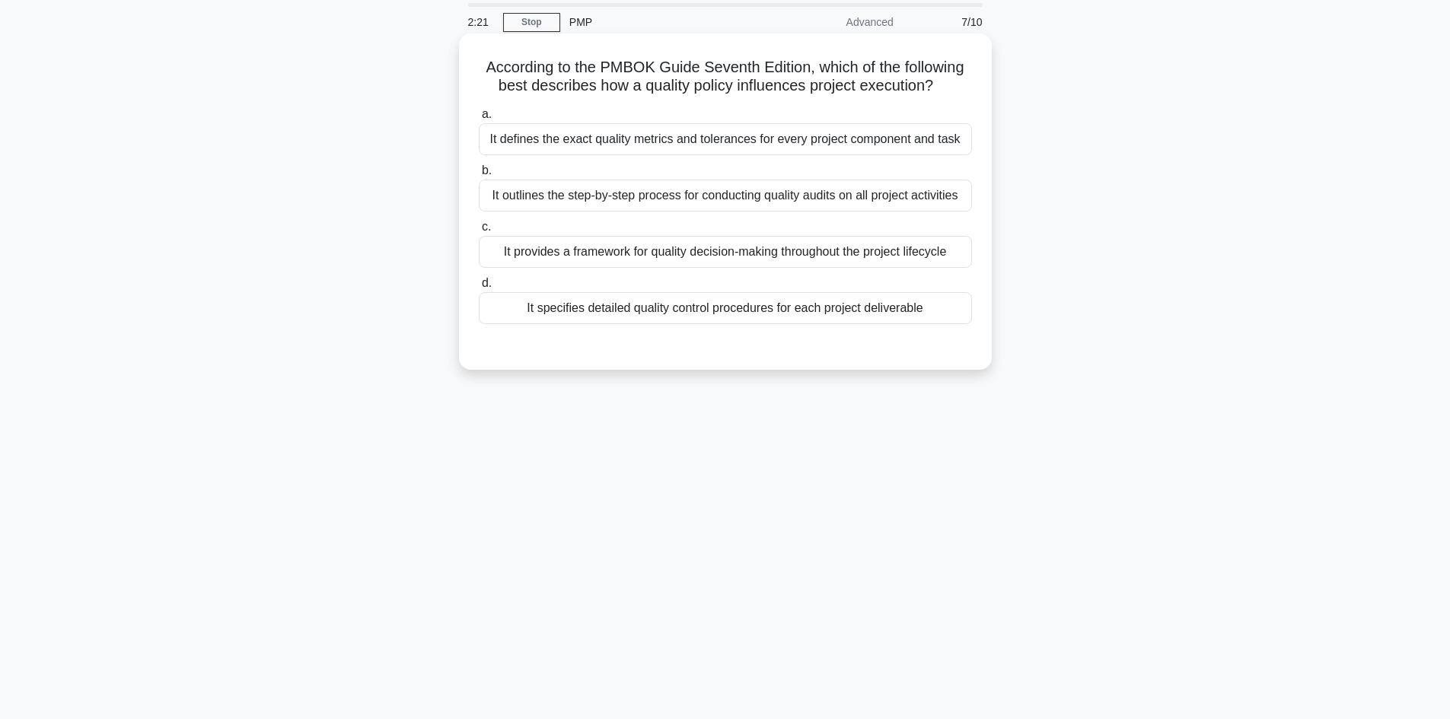
scroll to position [0, 0]
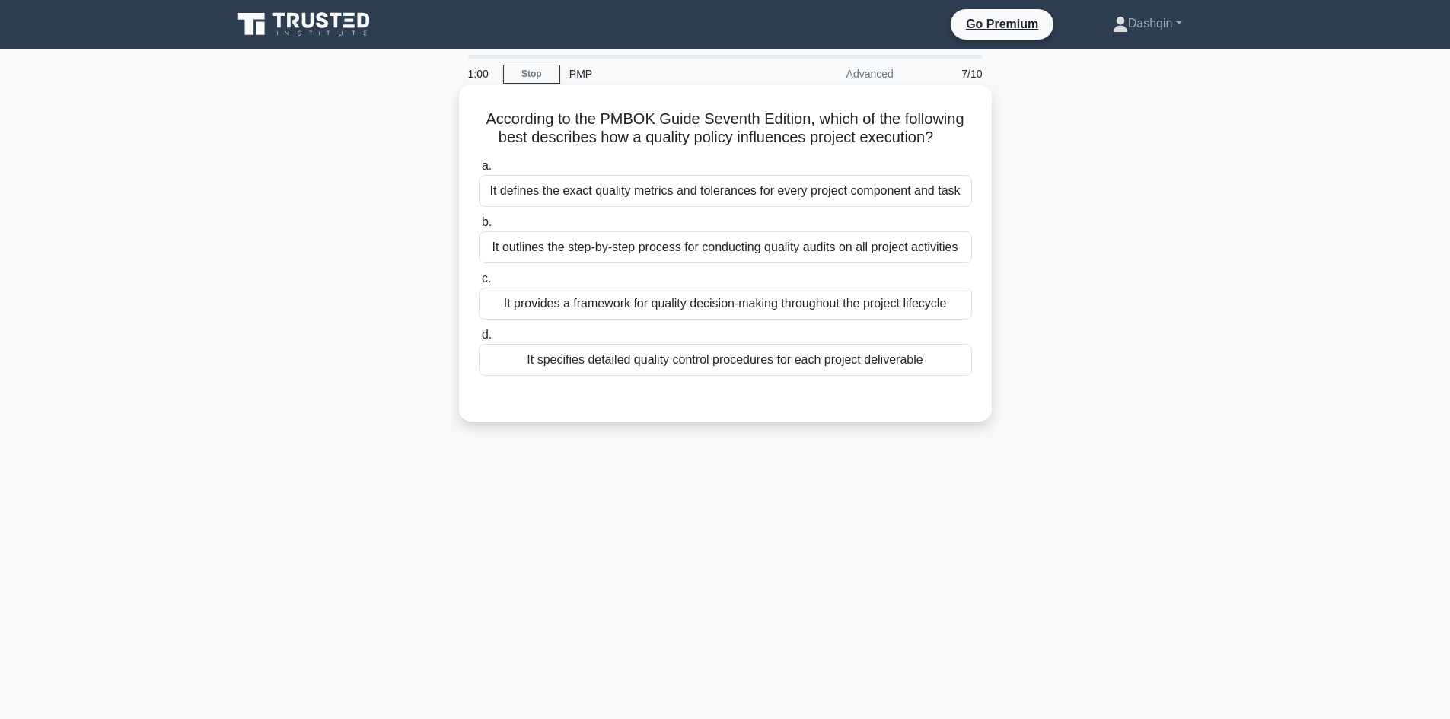
click at [735, 359] on div "It specifies detailed quality control procedures for each project deliverable" at bounding box center [725, 360] width 493 height 32
click at [479, 340] on input "d. It specifies detailed quality control procedures for each project deliverable" at bounding box center [479, 335] width 0 height 10
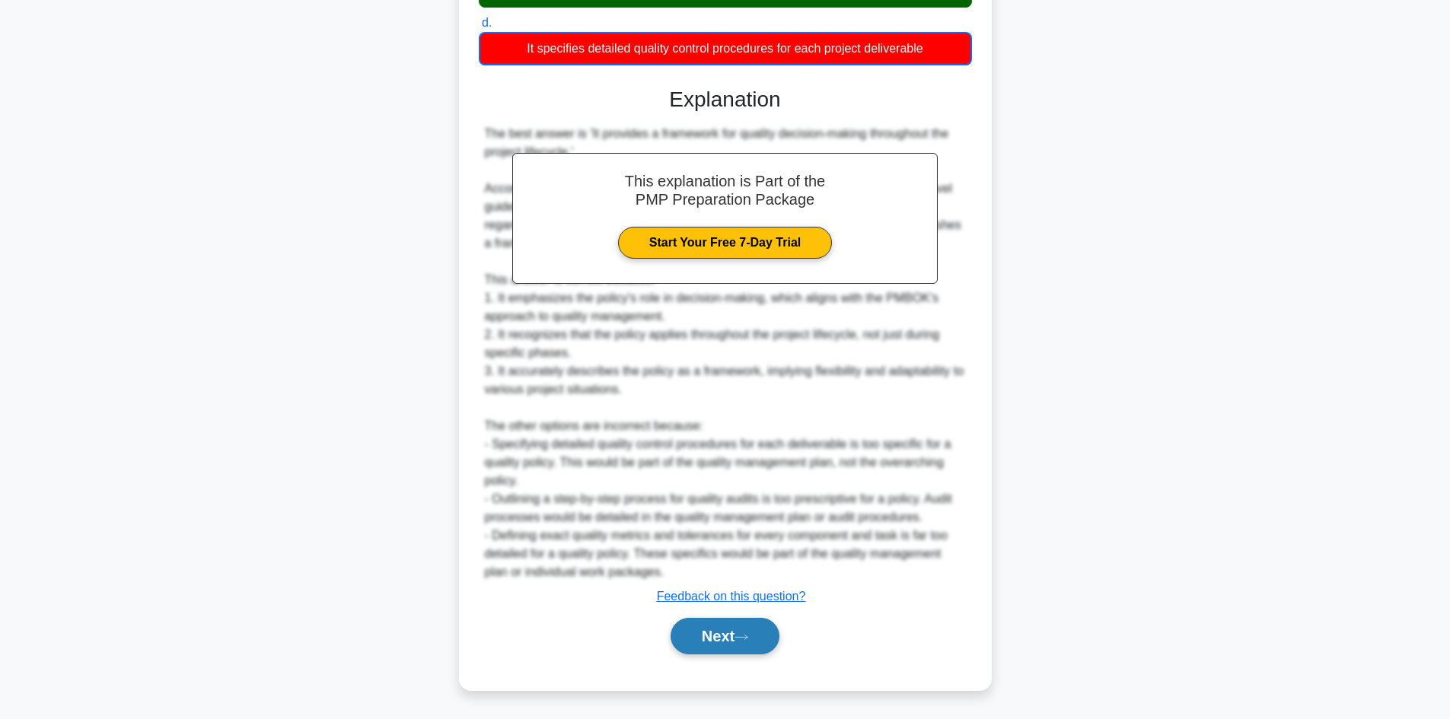
click at [736, 639] on button "Next" at bounding box center [724, 636] width 109 height 37
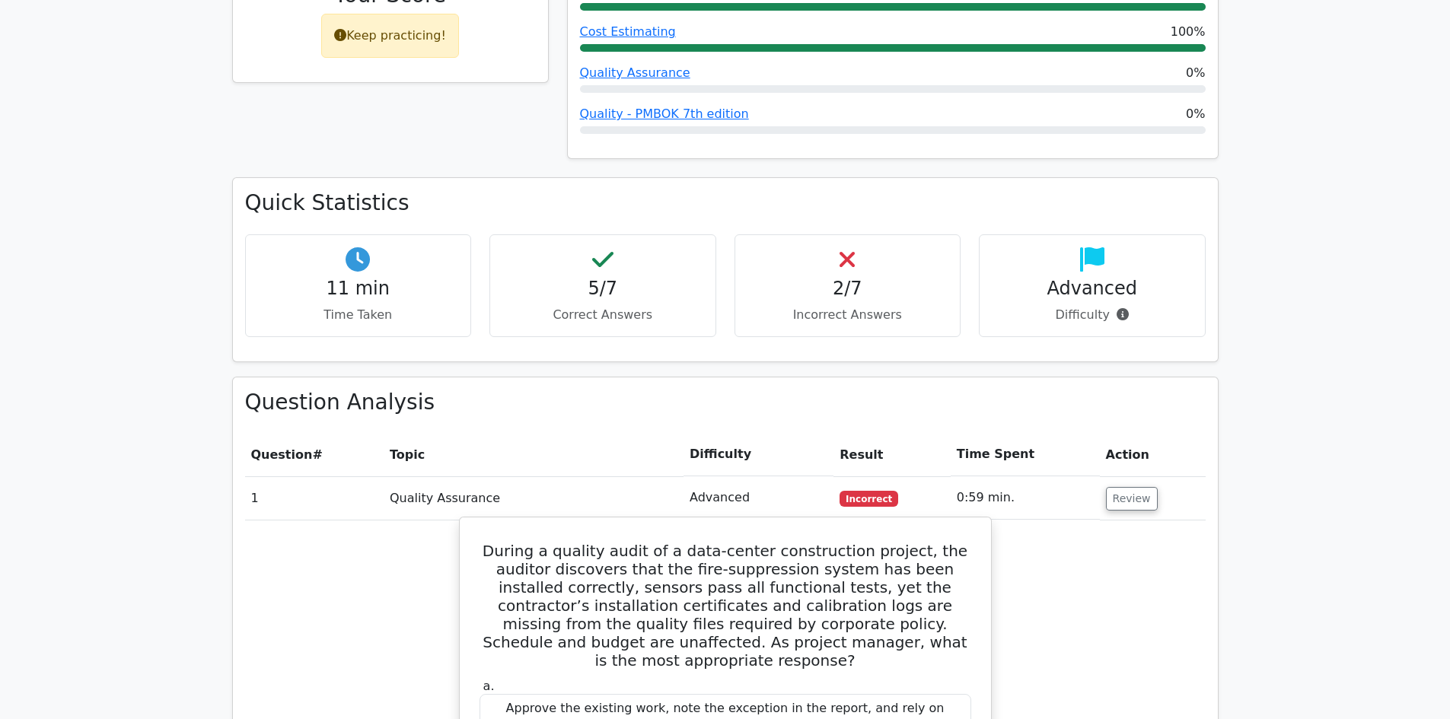
scroll to position [837, 0]
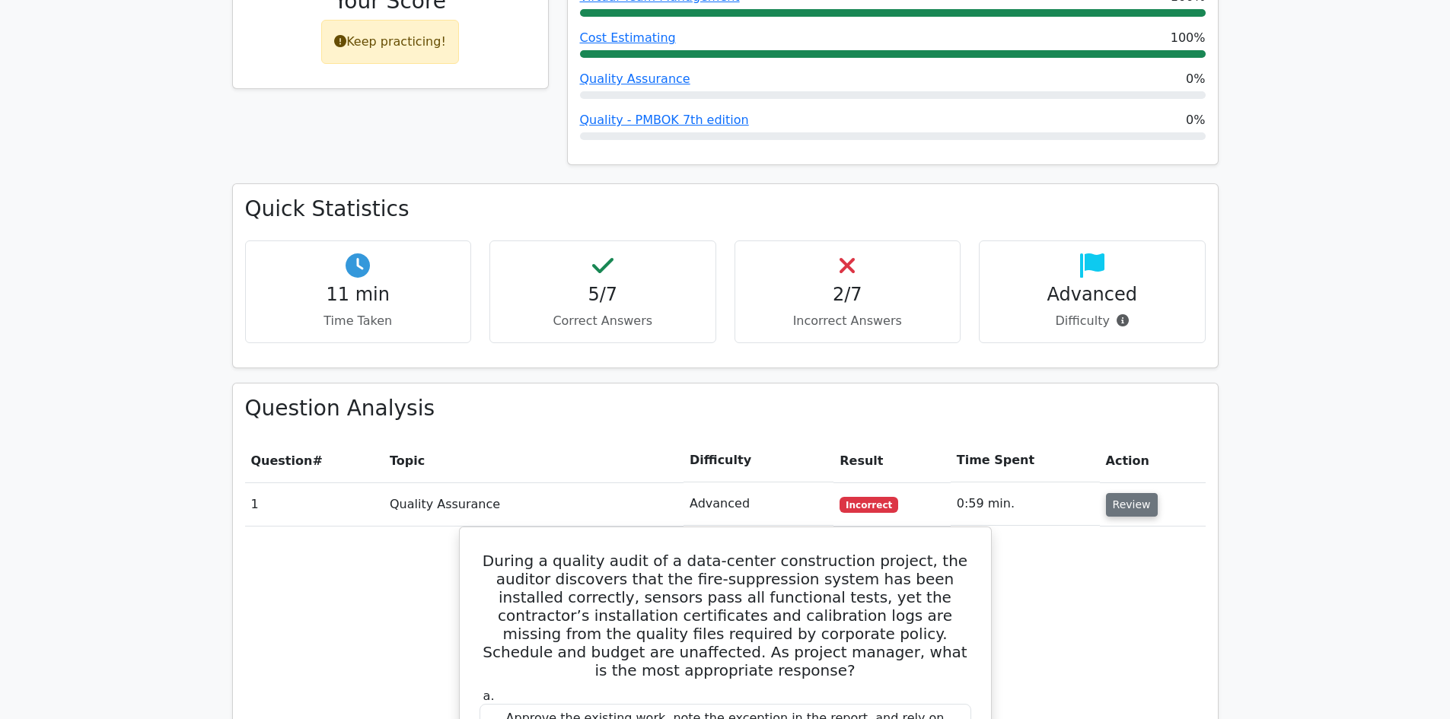
click at [1126, 493] on button "Review" at bounding box center [1132, 505] width 52 height 24
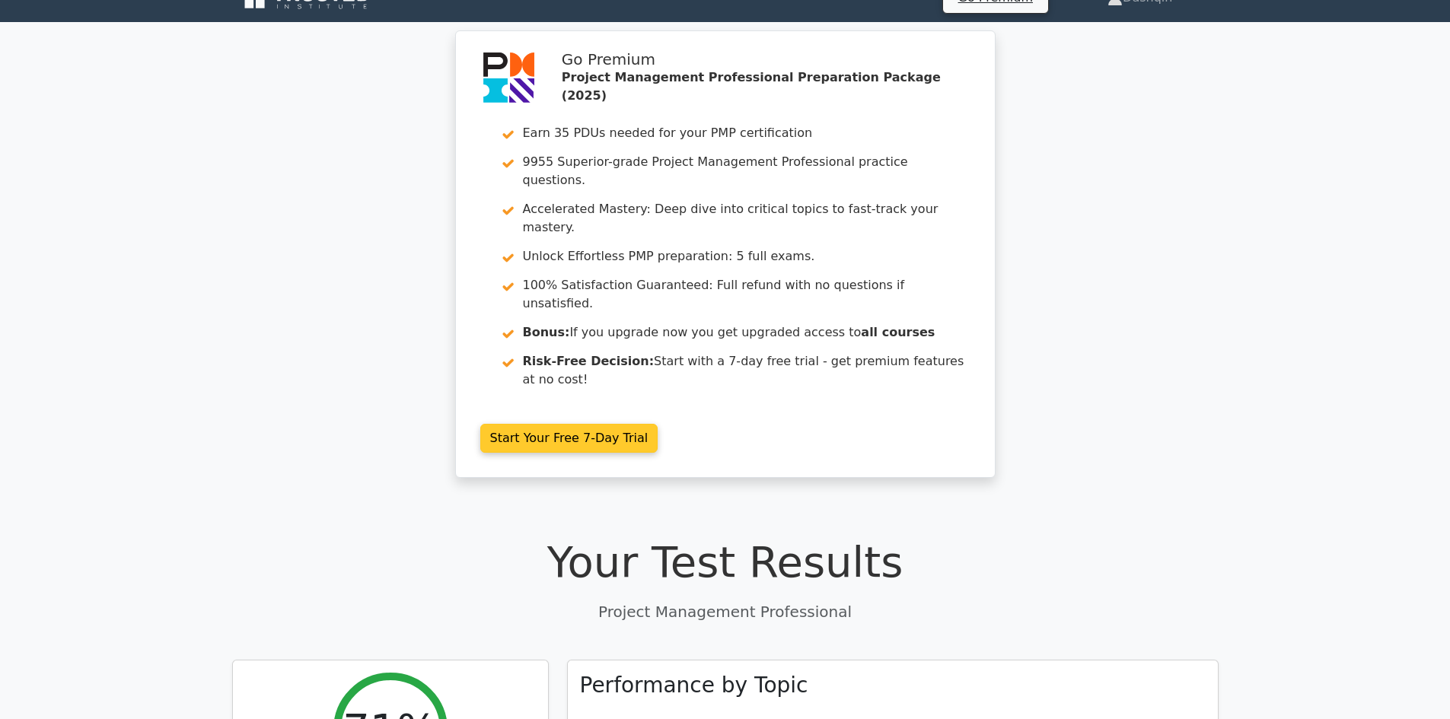
scroll to position [0, 0]
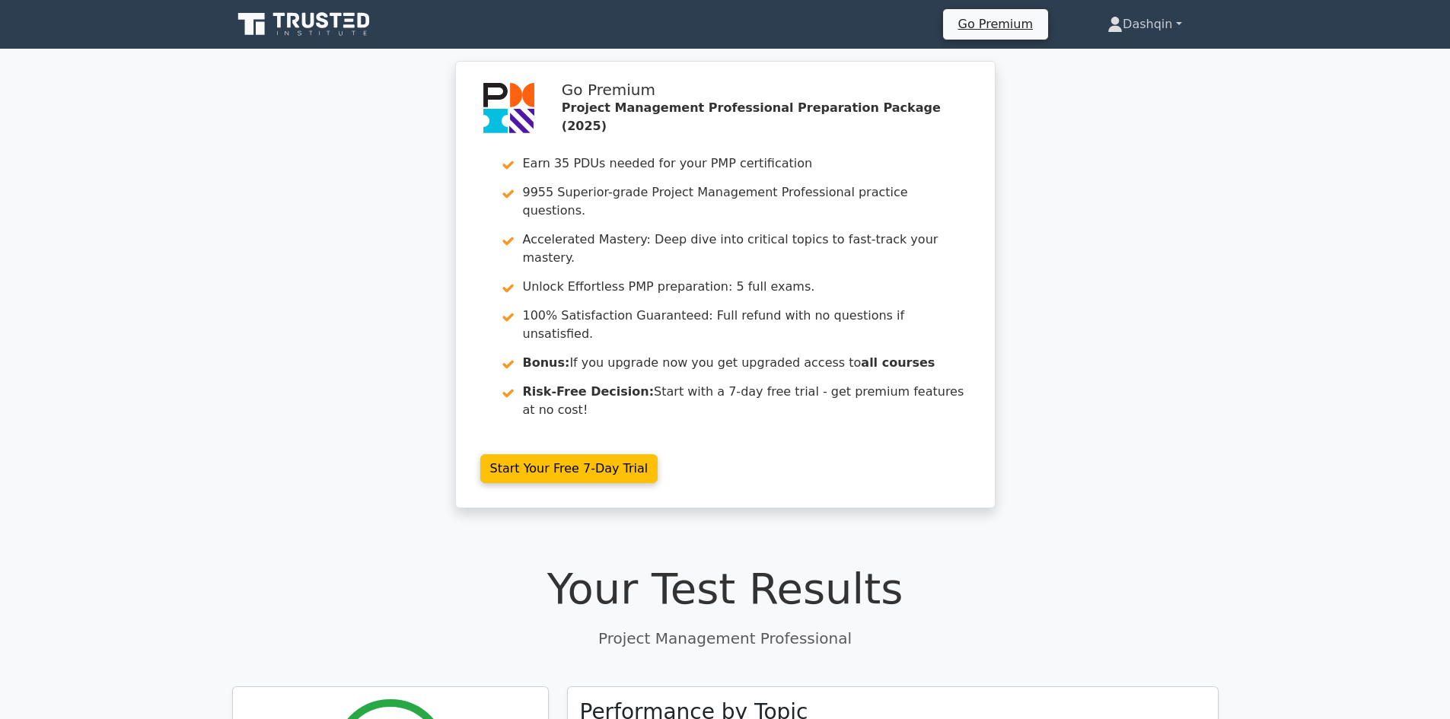
click at [1164, 24] on link "Dashqin" at bounding box center [1144, 24] width 147 height 30
click at [1145, 180] on div "Go Premium Project Management Professional Preparation Package (2025) Earn 35 P…" at bounding box center [725, 294] width 1450 height 466
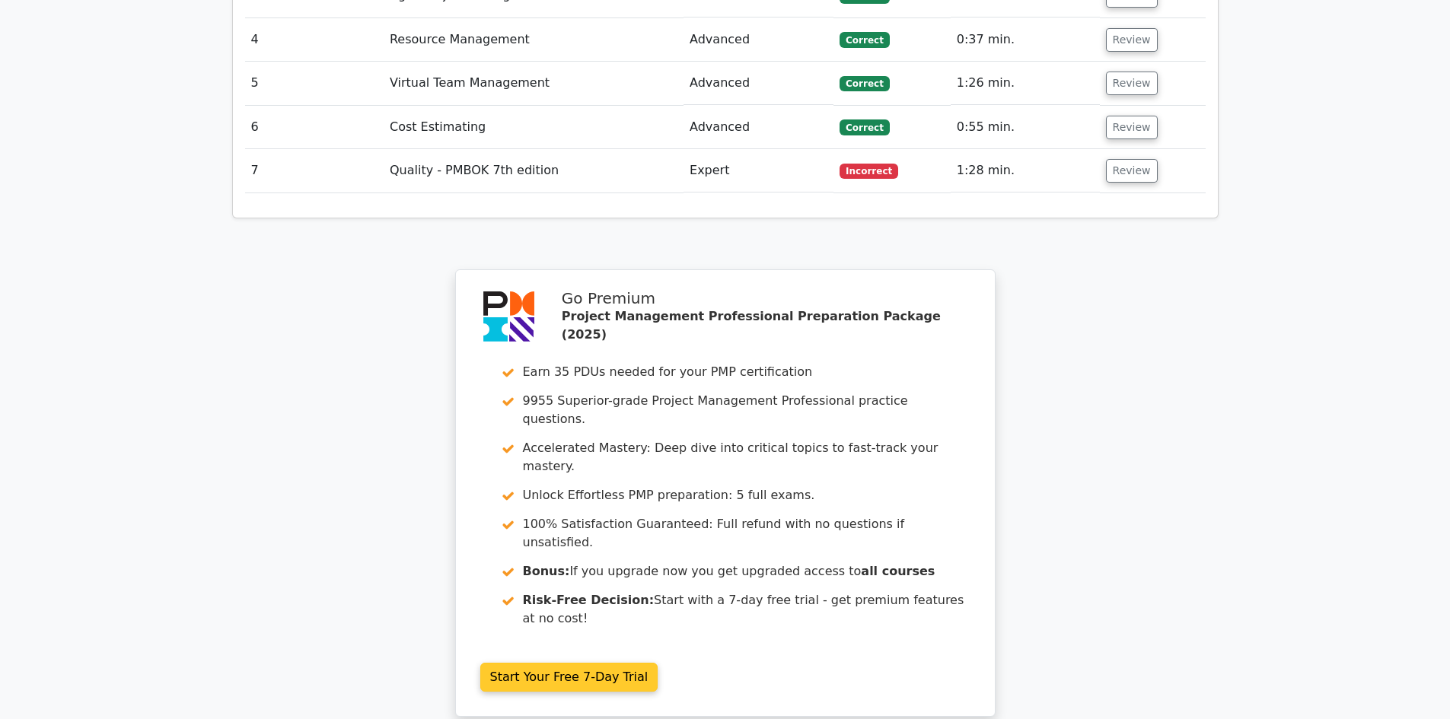
scroll to position [1592, 0]
